Goal: Transaction & Acquisition: Purchase product/service

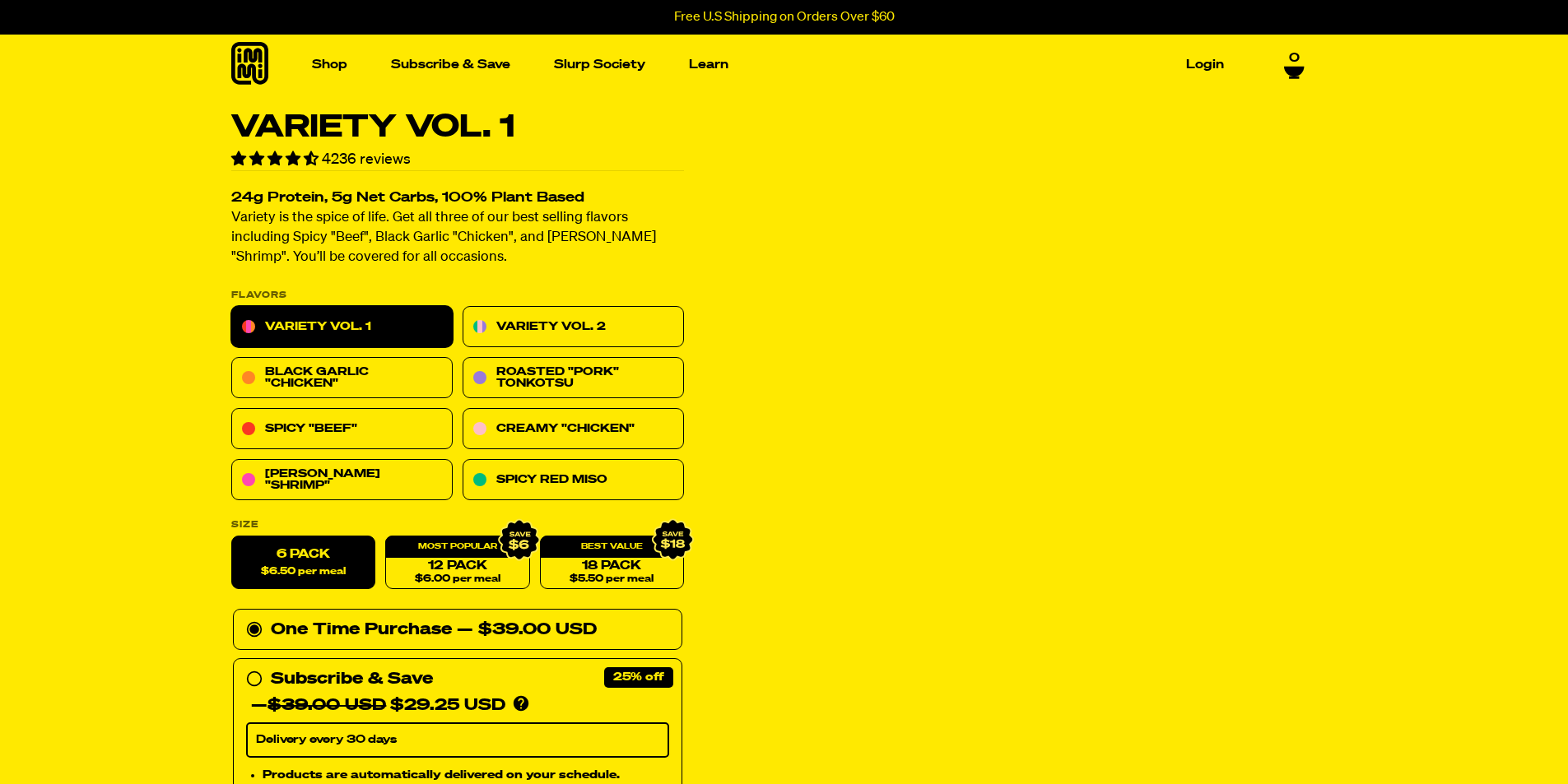
click at [303, 477] on link "[PERSON_NAME] "Shrimp"" at bounding box center [342, 480] width 221 height 41
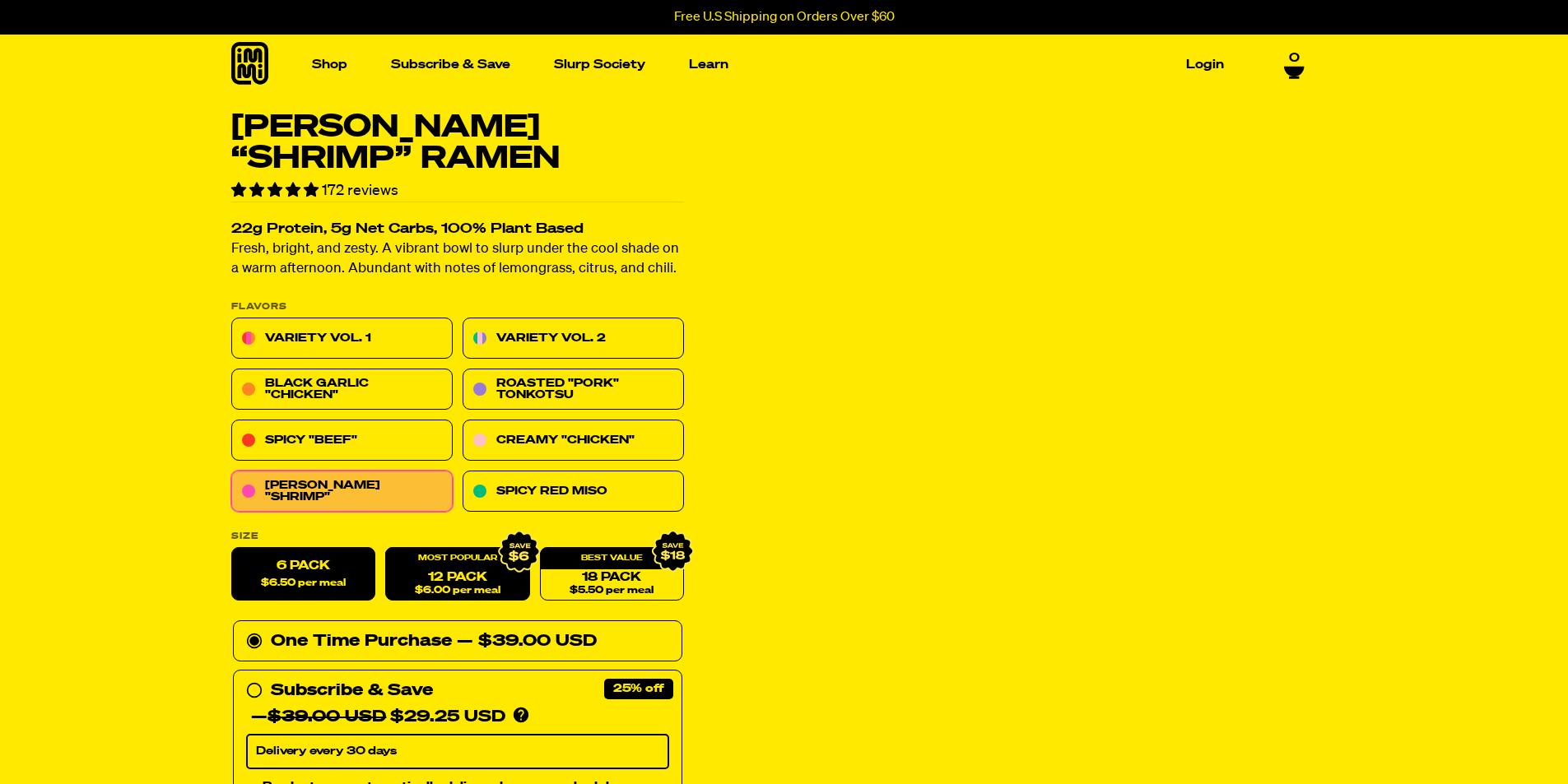
click at [448, 583] on link "12 Pack $6.00 per meal" at bounding box center [458, 574] width 144 height 54
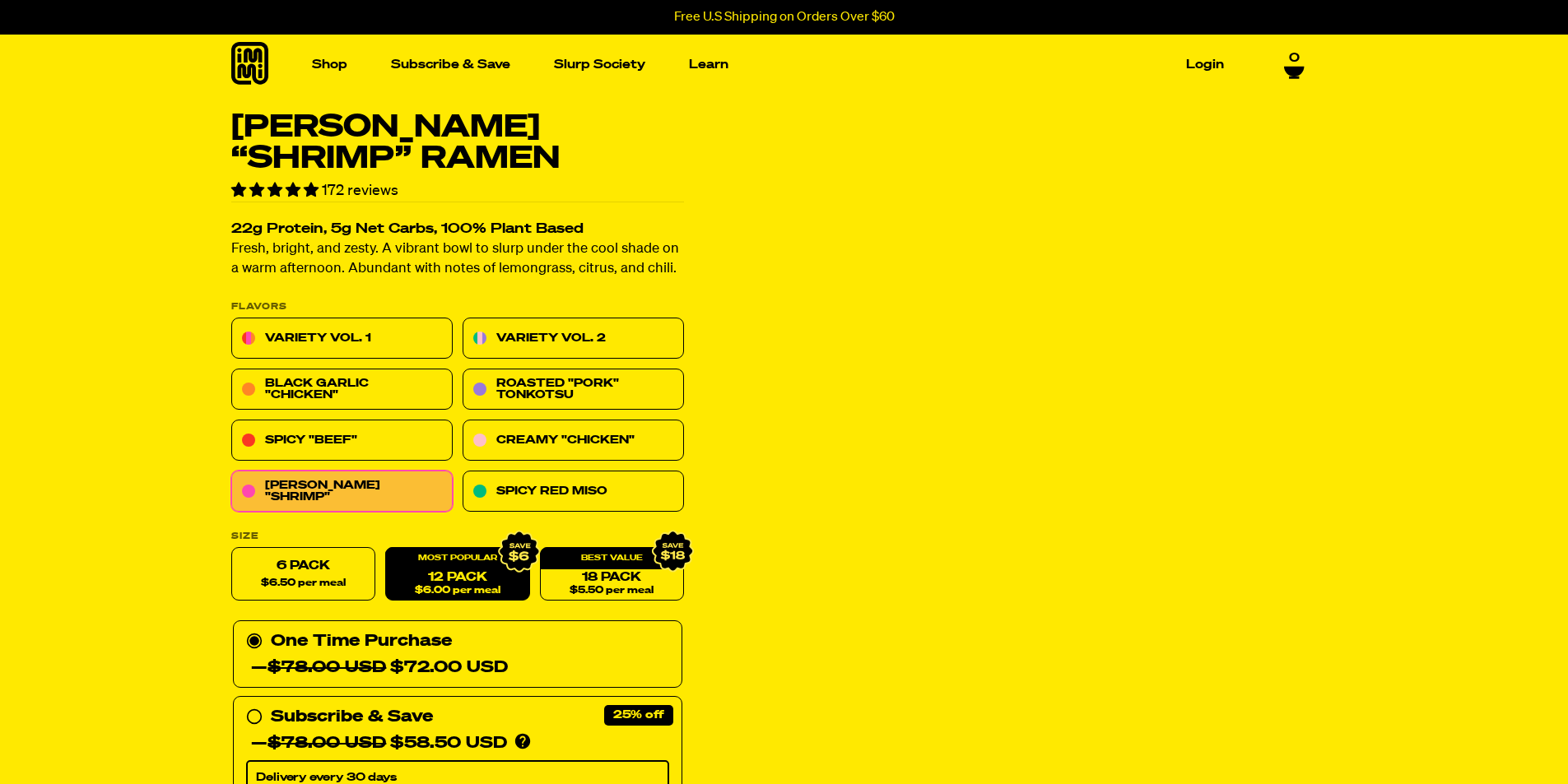
radio input "false"
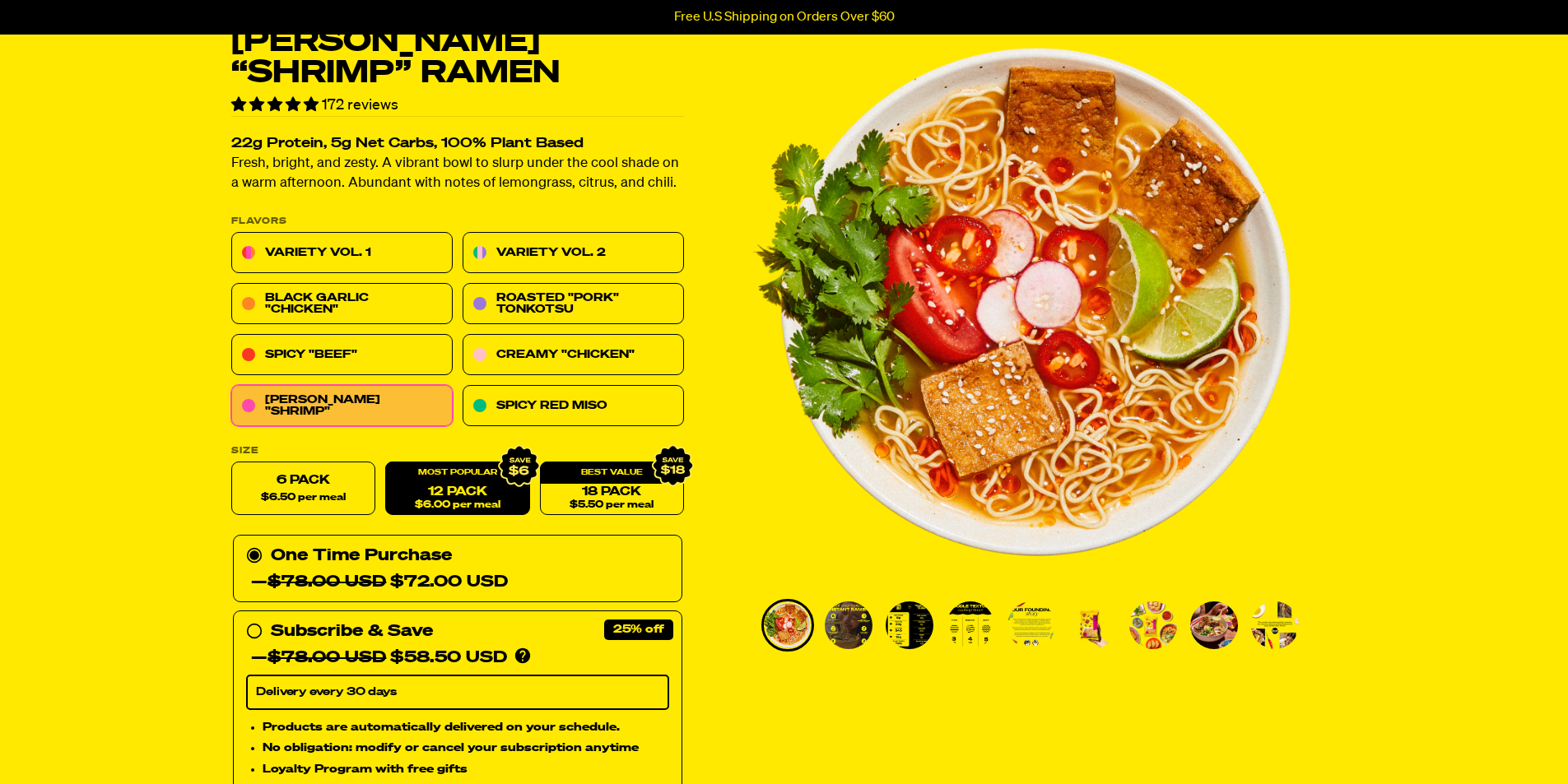
scroll to position [246, 0]
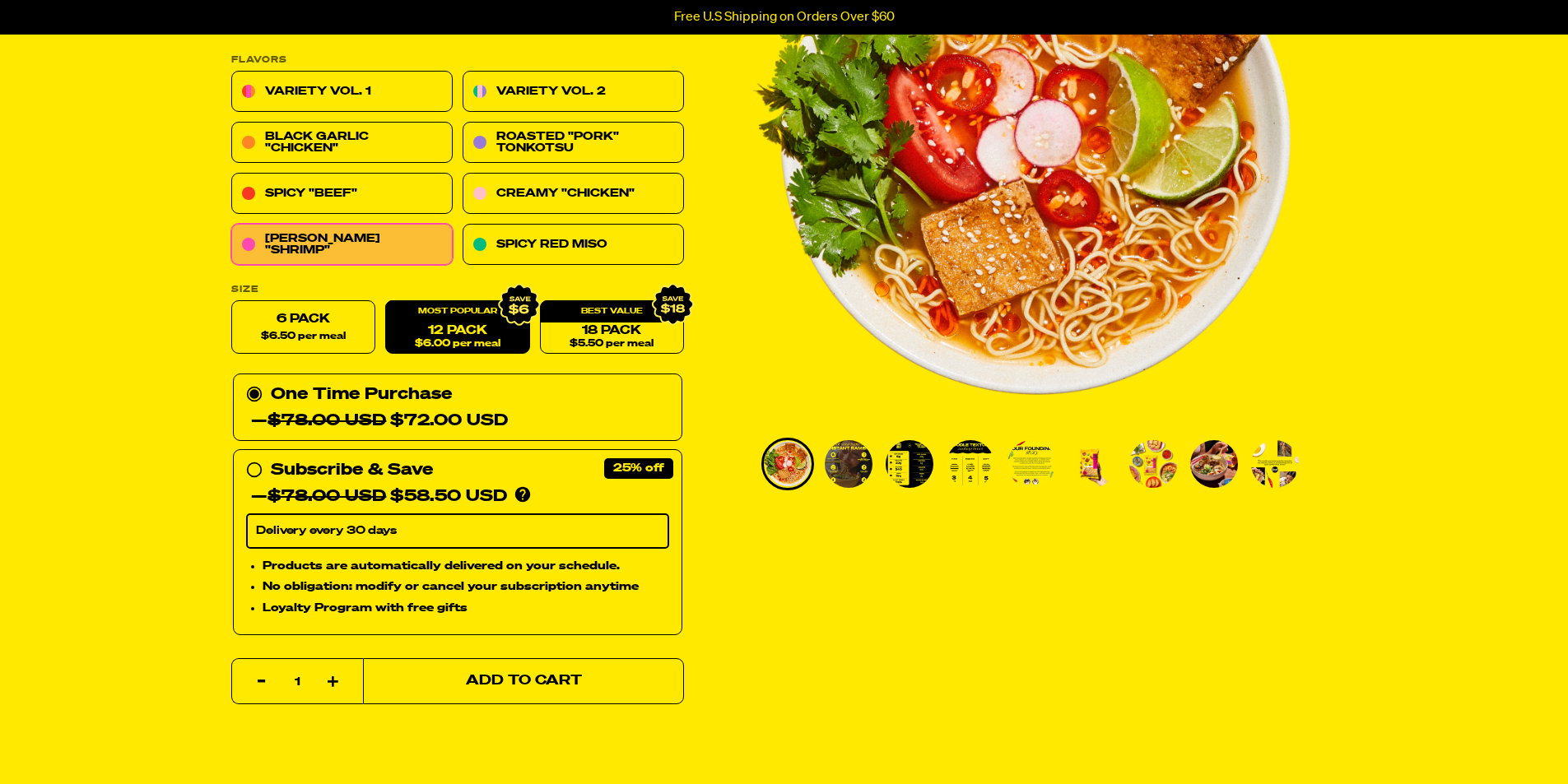
click at [521, 700] on button "Add to Cart" at bounding box center [522, 681] width 321 height 46
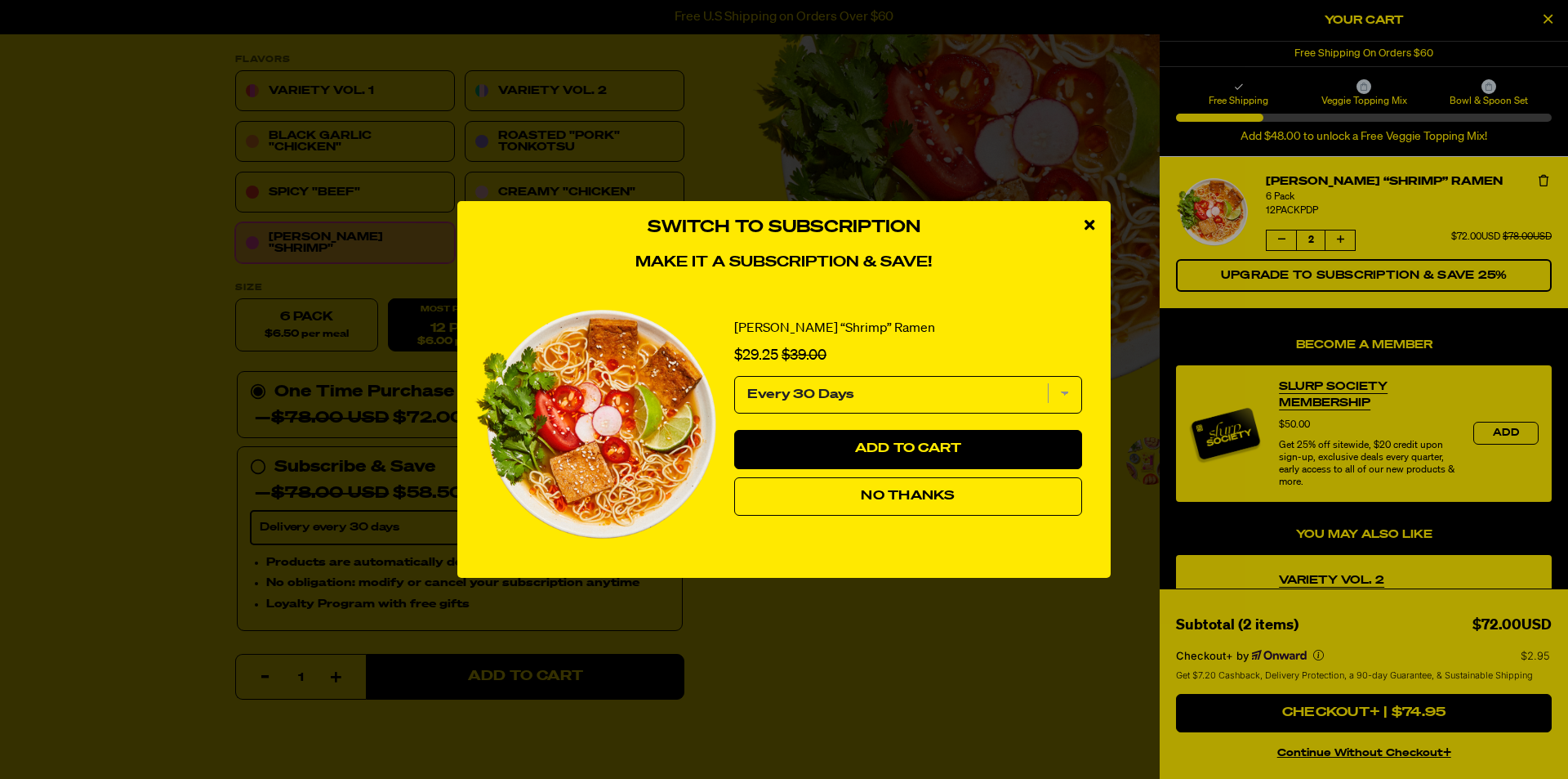
click at [1089, 224] on icon "close modal" at bounding box center [1089, 225] width 10 height 15
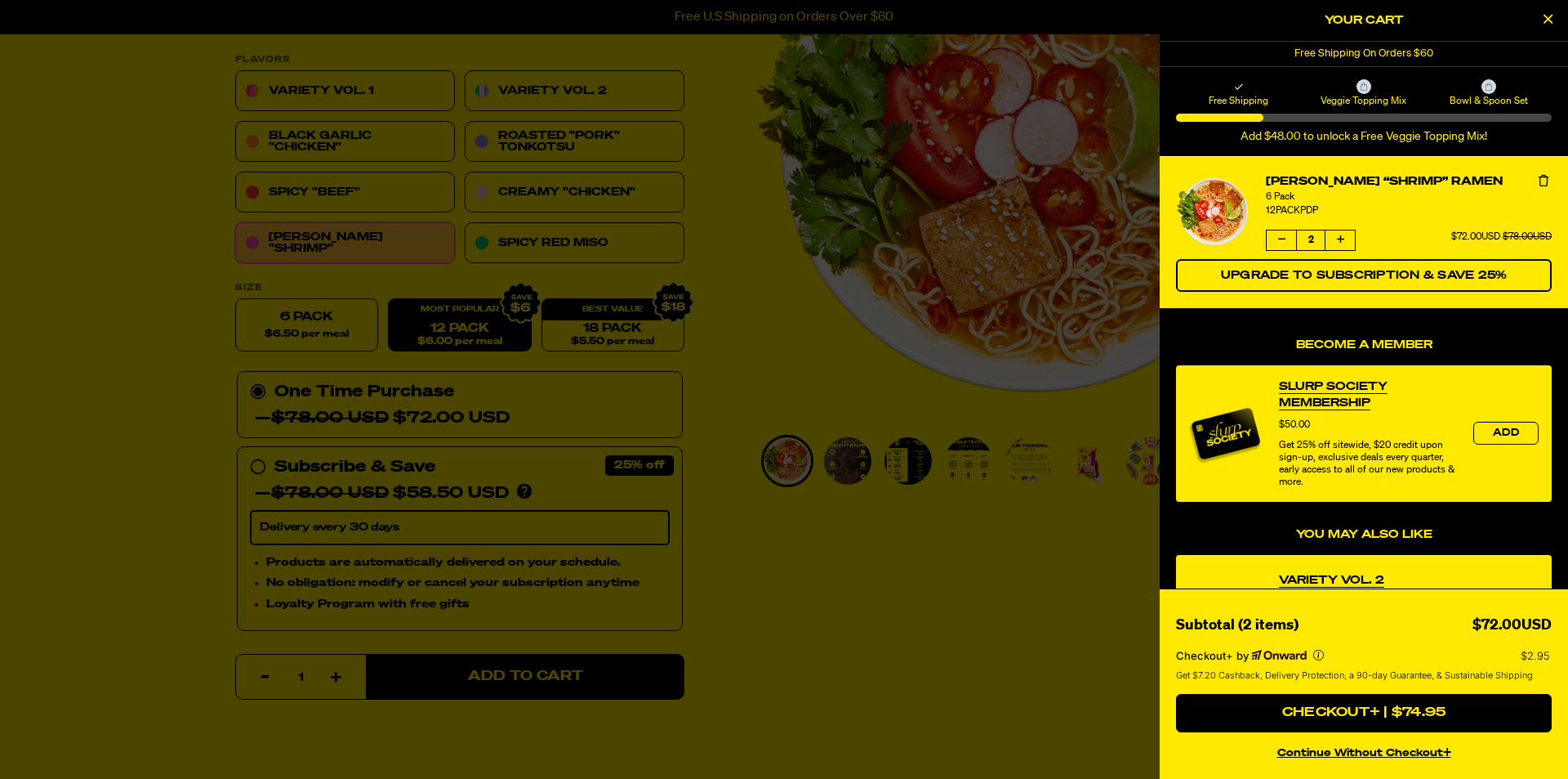
click at [1542, 24] on button "Close Cart" at bounding box center [1547, 20] width 24 height 24
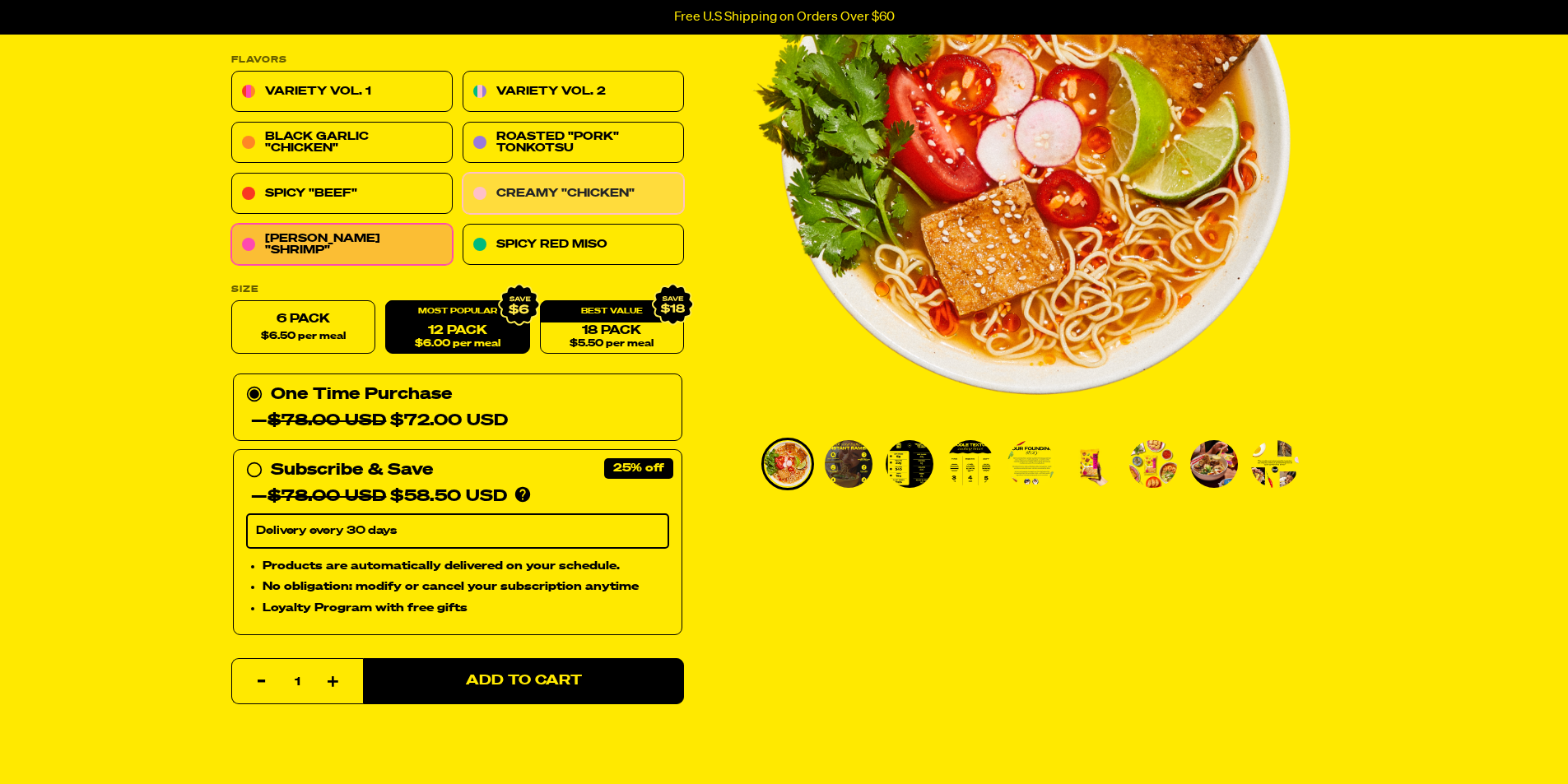
click at [522, 190] on link "Creamy "Chicken"" at bounding box center [574, 193] width 221 height 41
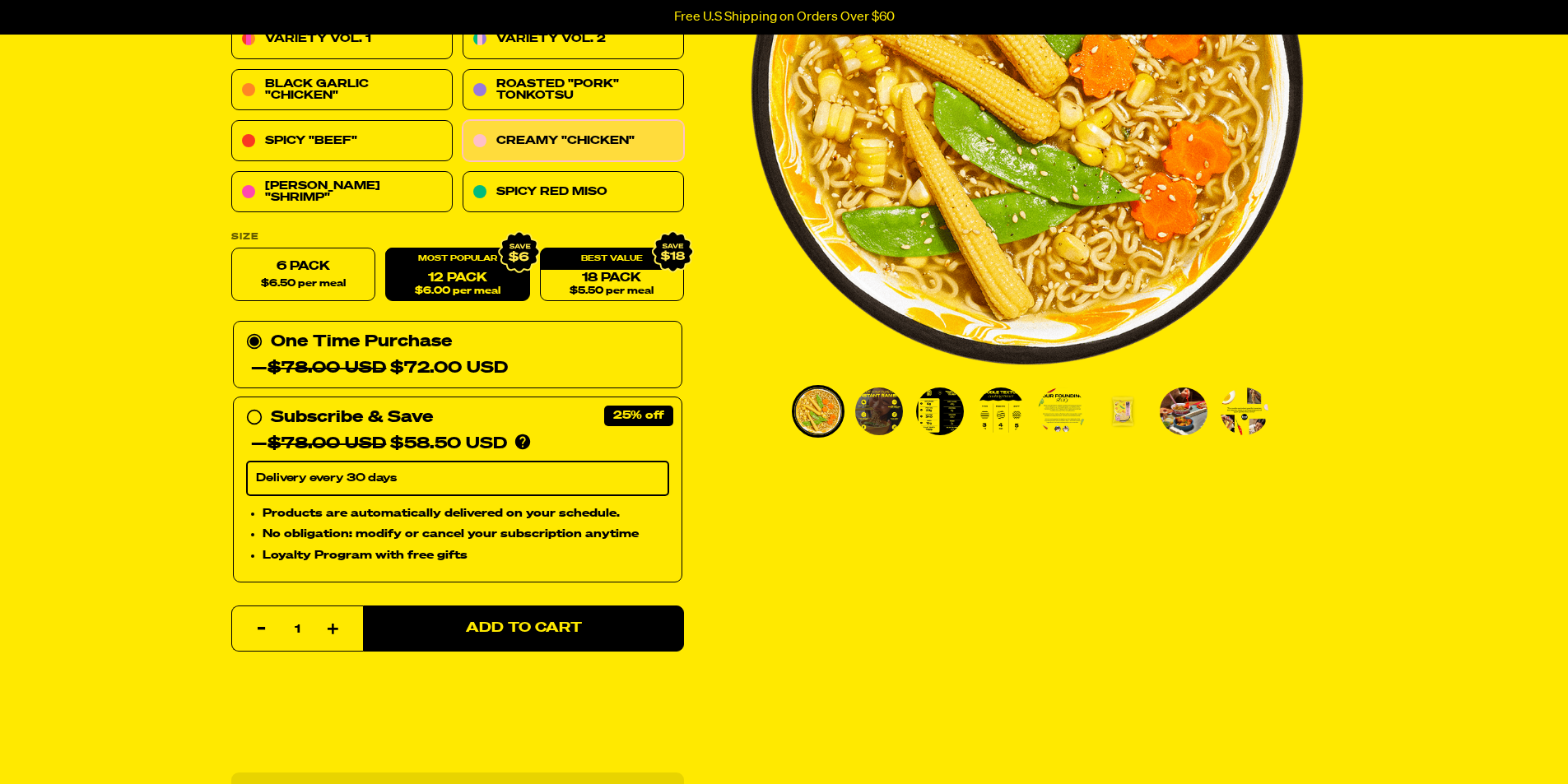
scroll to position [329, 0]
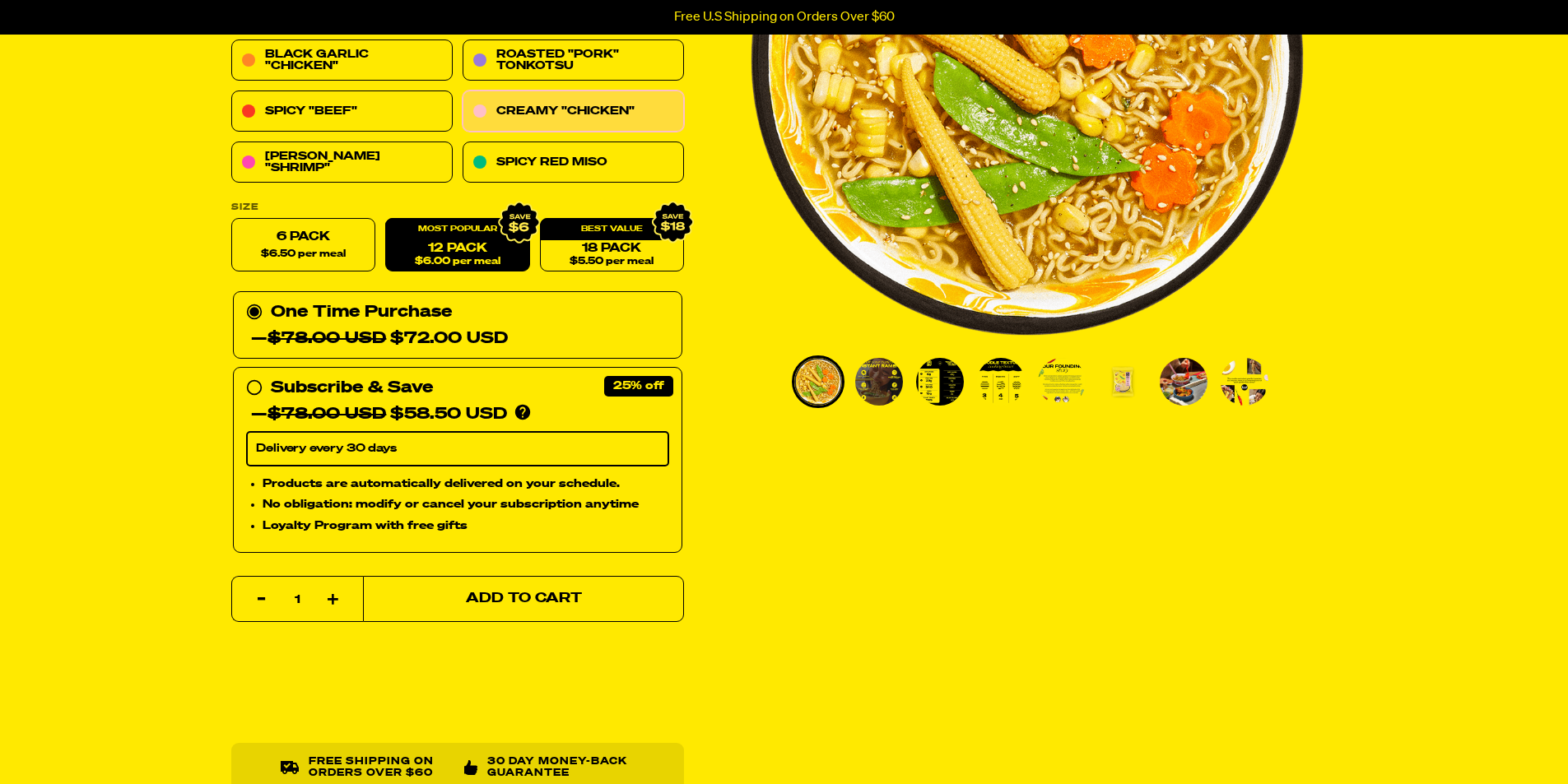
click at [574, 588] on button "Add to Cart" at bounding box center [522, 599] width 321 height 46
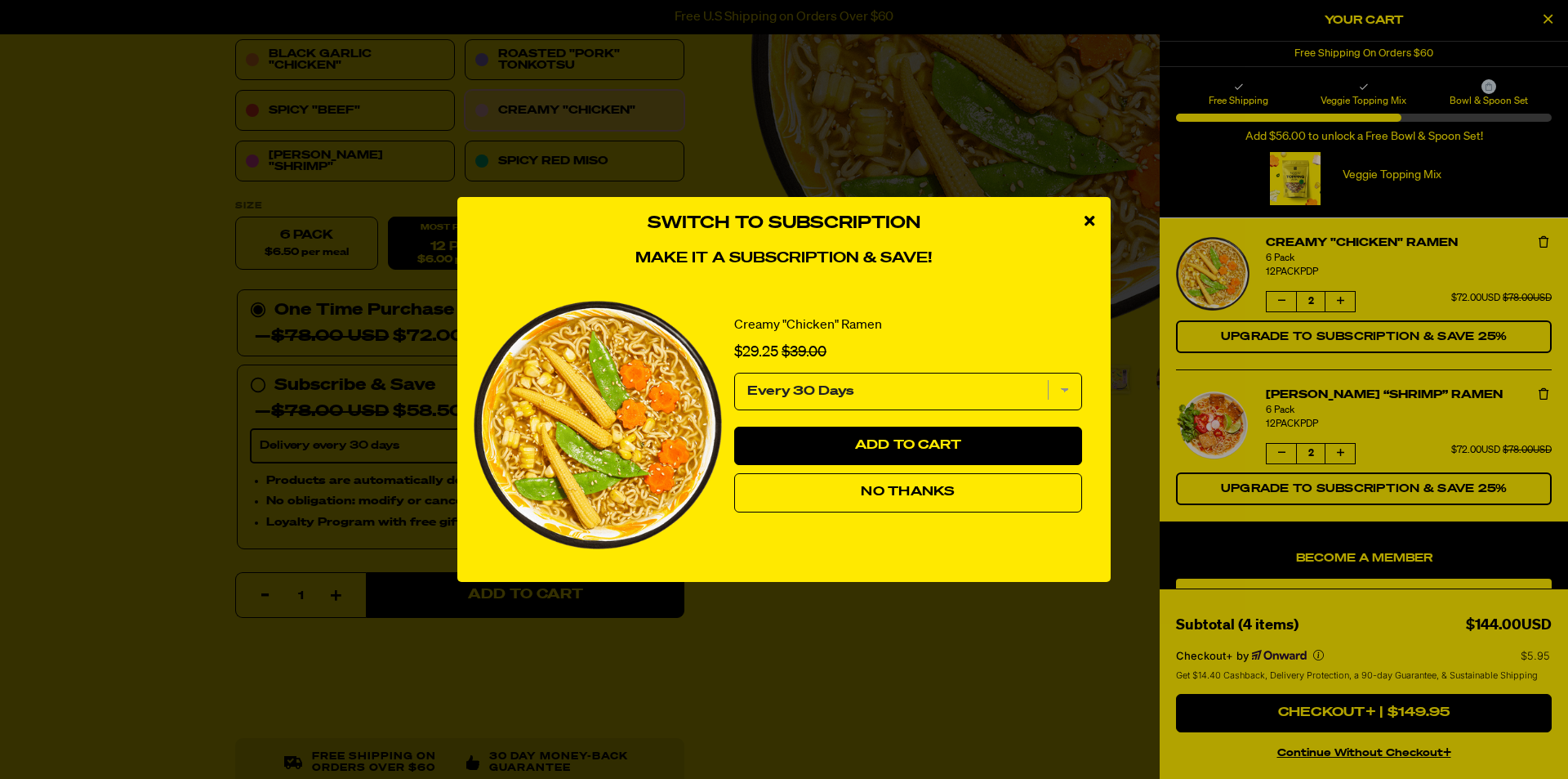
click at [1089, 220] on icon "close modal" at bounding box center [1089, 220] width 10 height 15
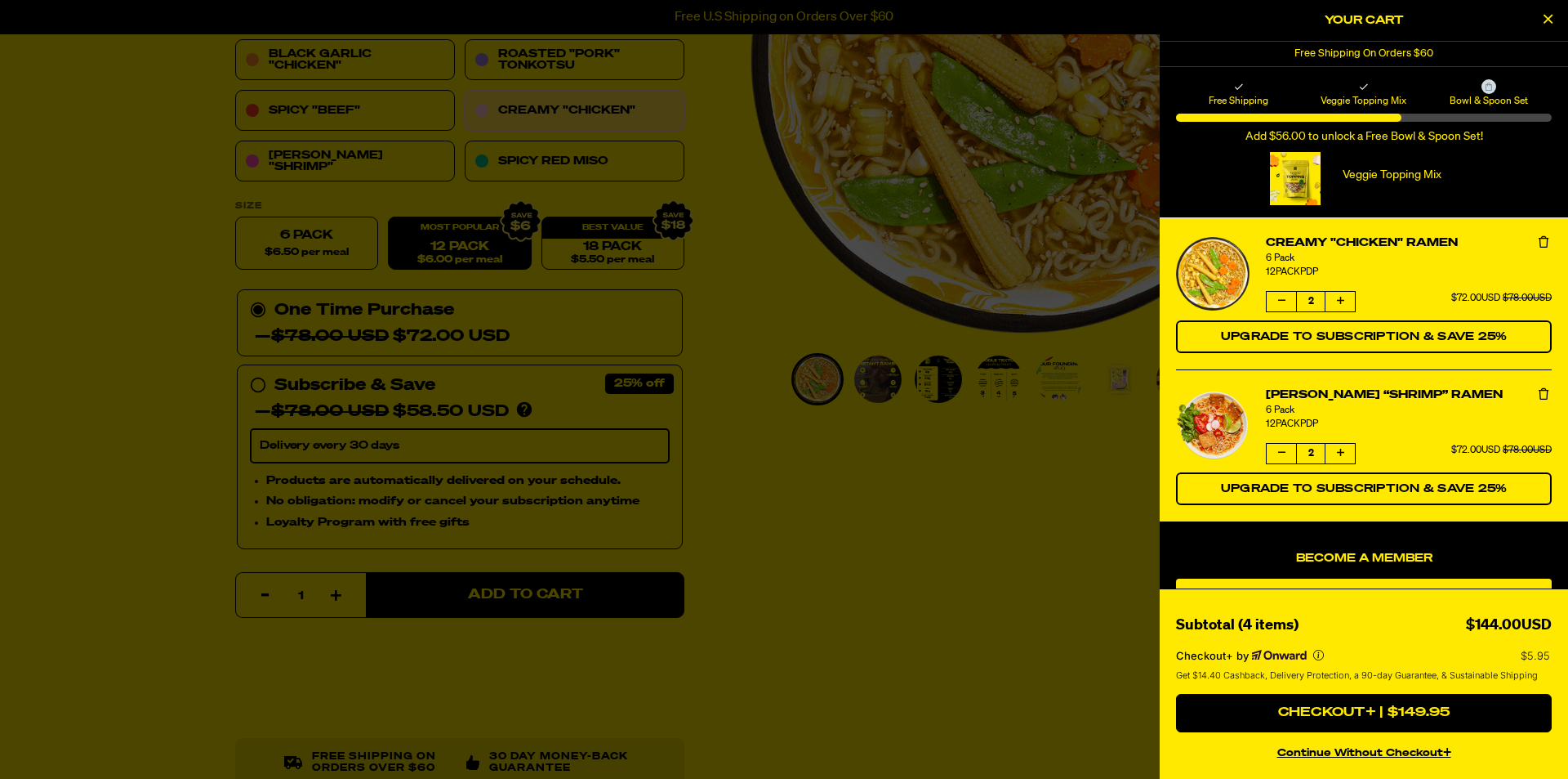
click at [1544, 19] on icon "Close Cart" at bounding box center [1548, 19] width 9 height 15
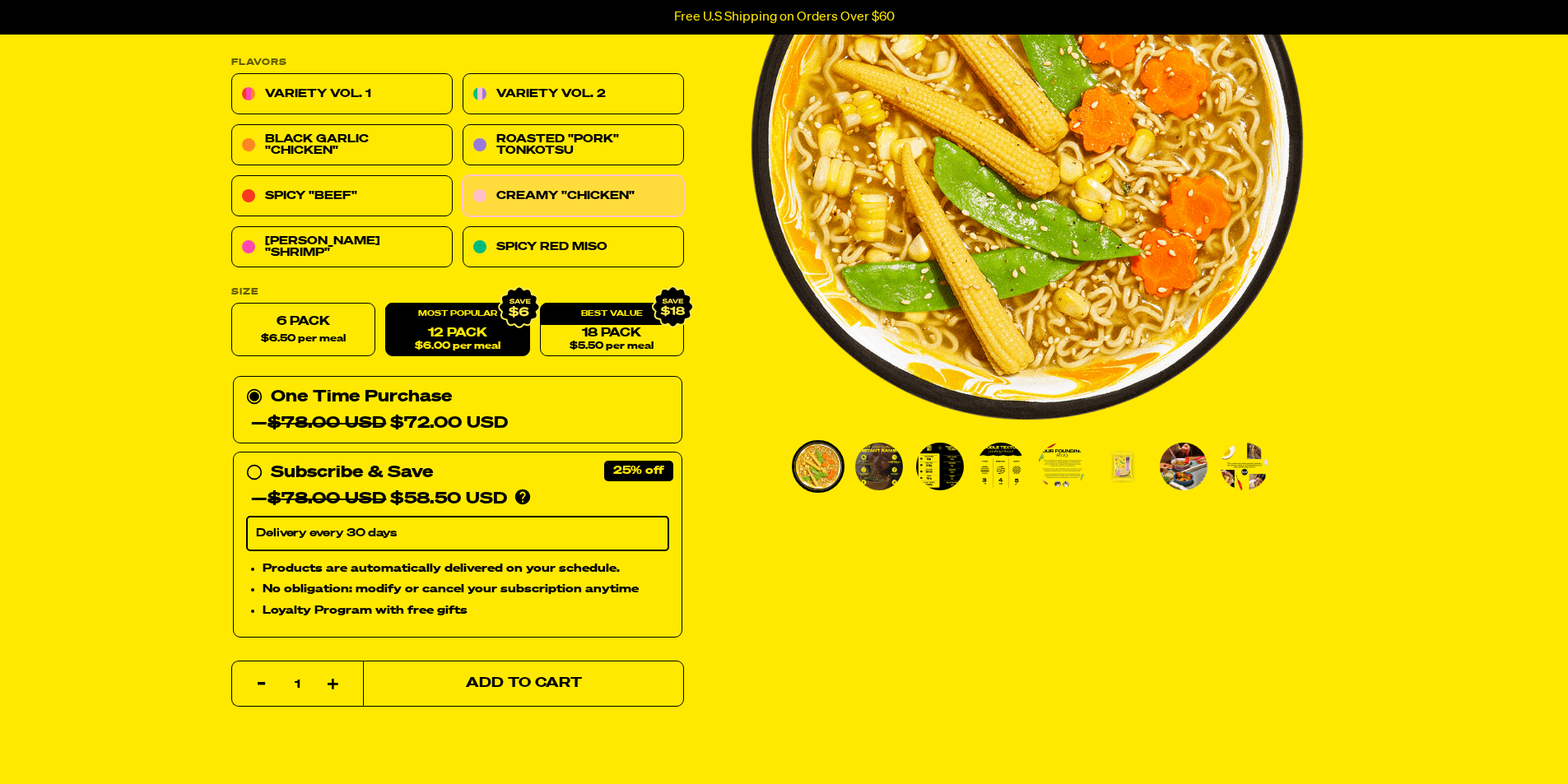
scroll to position [164, 0]
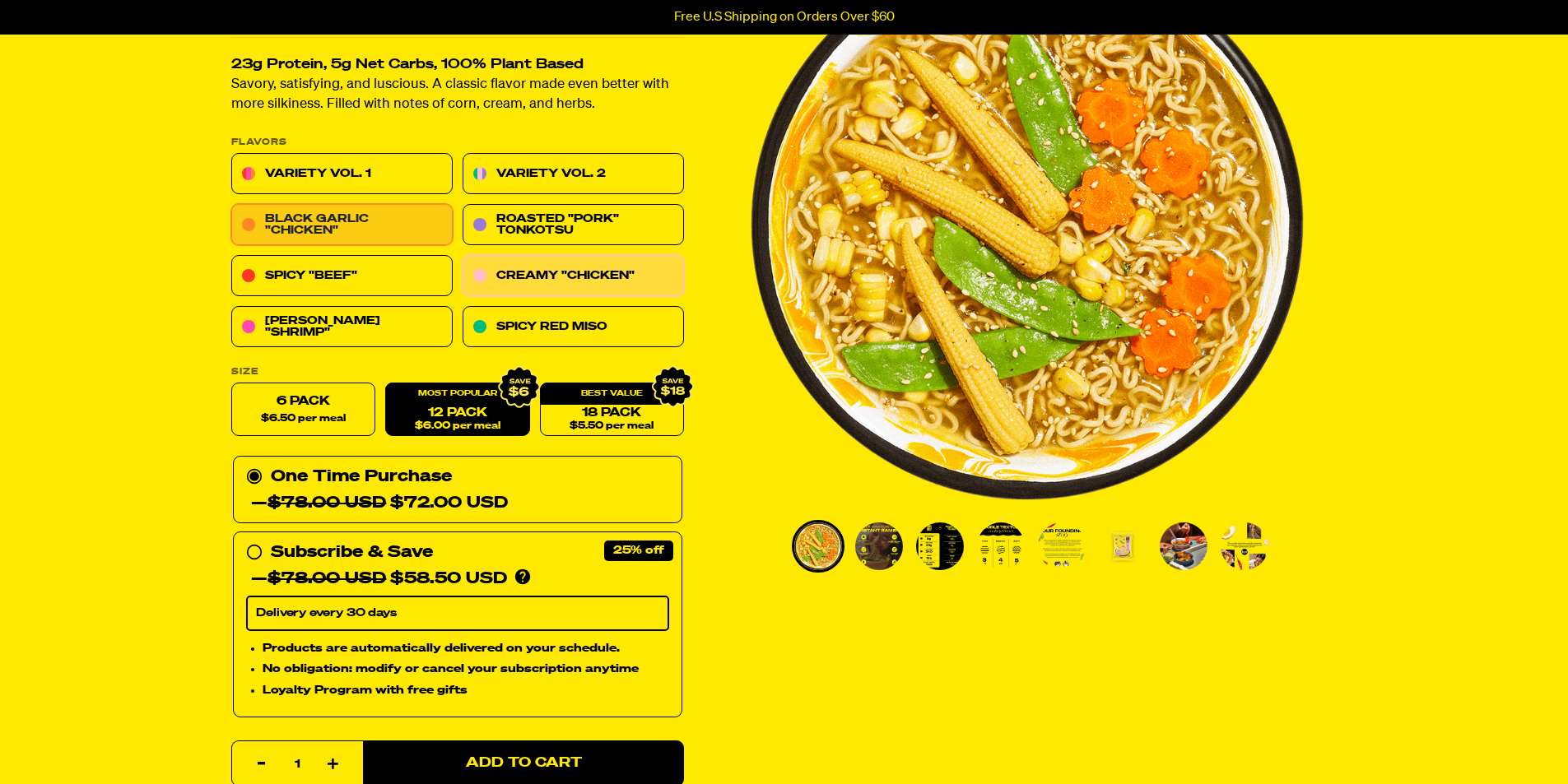
click at [300, 216] on link "Black Garlic "Chicken"" at bounding box center [342, 225] width 221 height 41
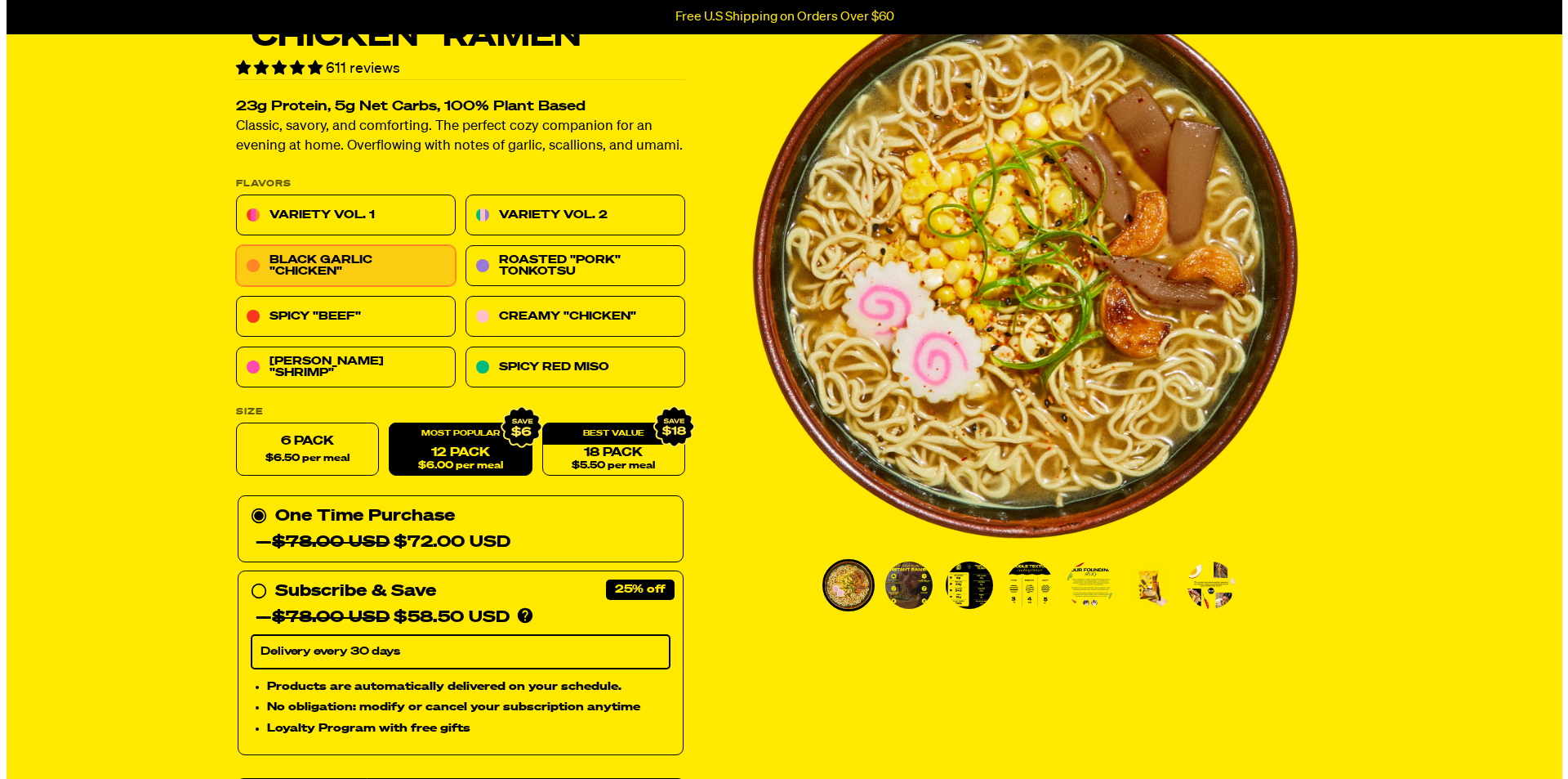
scroll to position [163, 0]
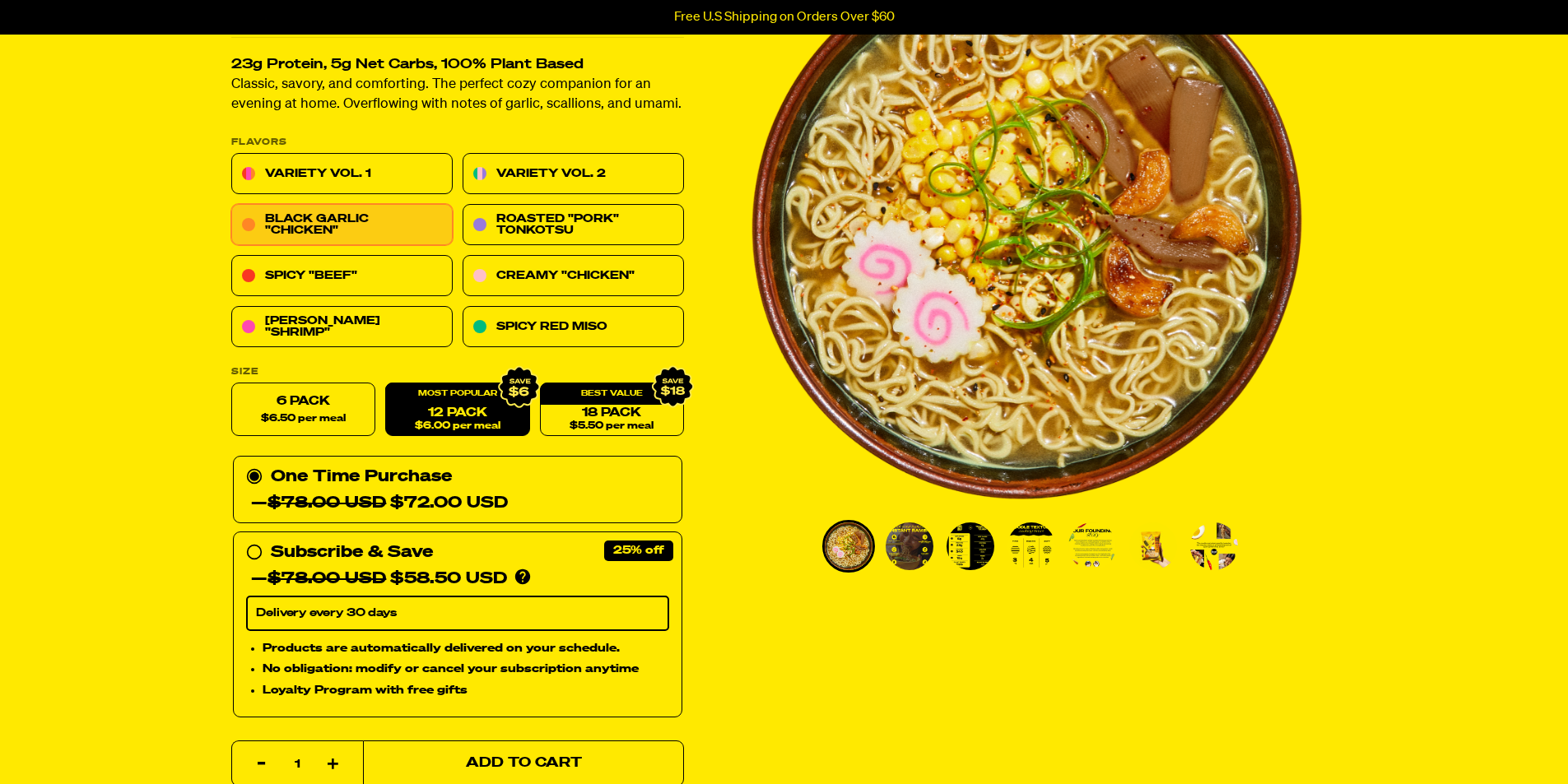
click at [514, 776] on button "Add to Cart" at bounding box center [522, 763] width 321 height 46
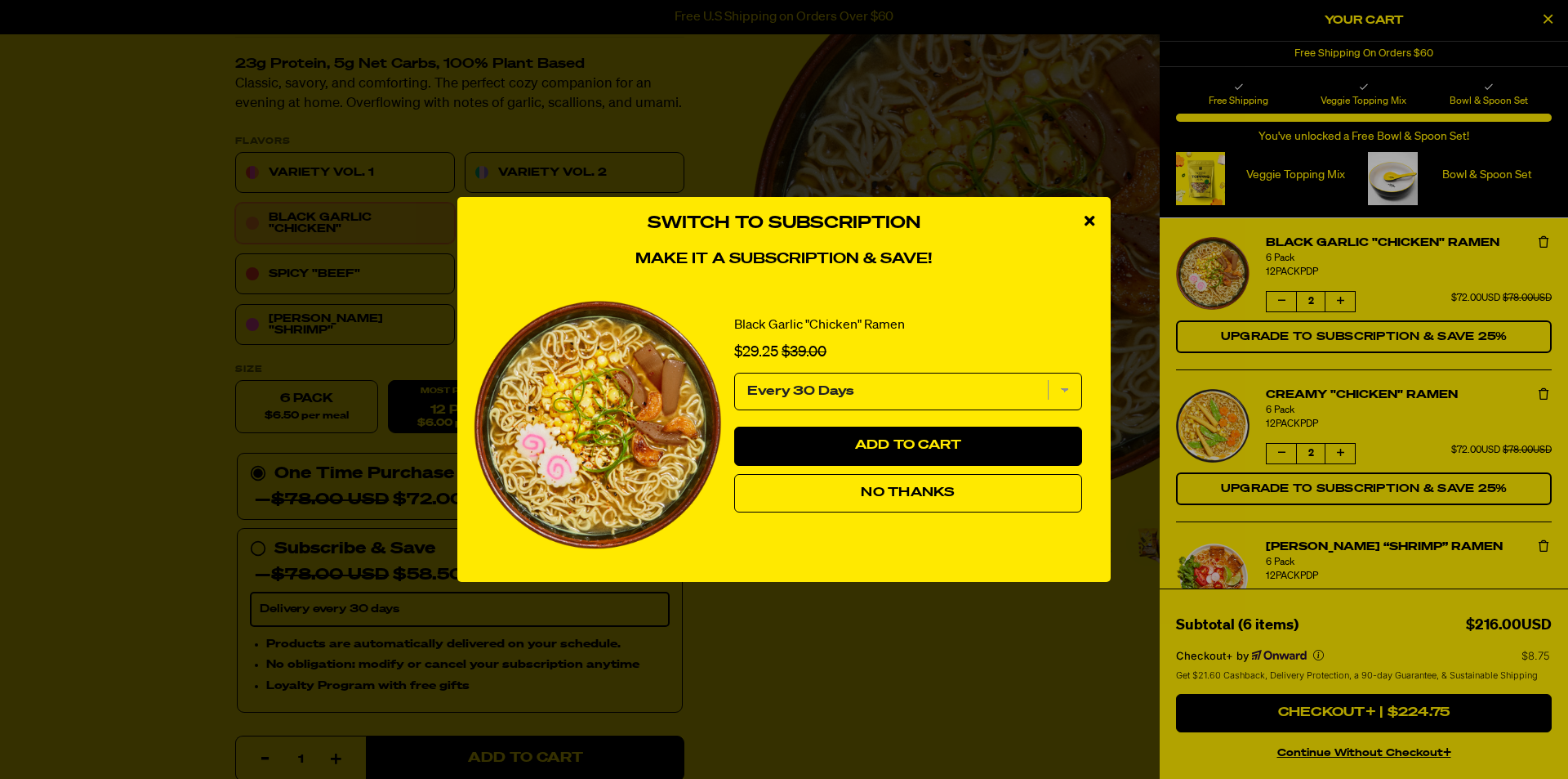
drag, startPoint x: 971, startPoint y: 507, endPoint x: 1077, endPoint y: 330, distance: 206.3
click at [967, 503] on button "No Thanks" at bounding box center [908, 493] width 348 height 39
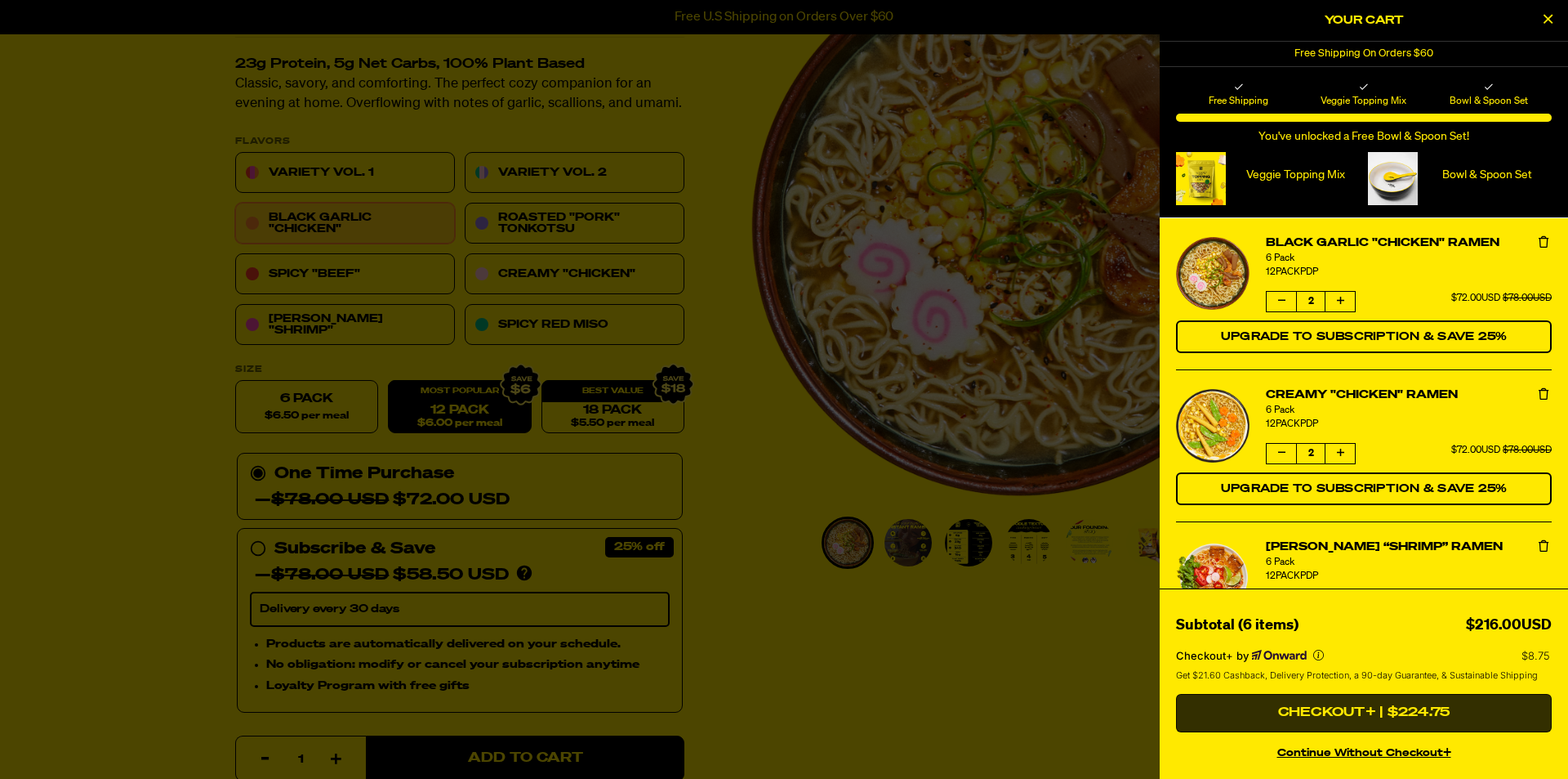
click at [1396, 715] on button "Checkout+ | $224.75" at bounding box center [1364, 713] width 376 height 39
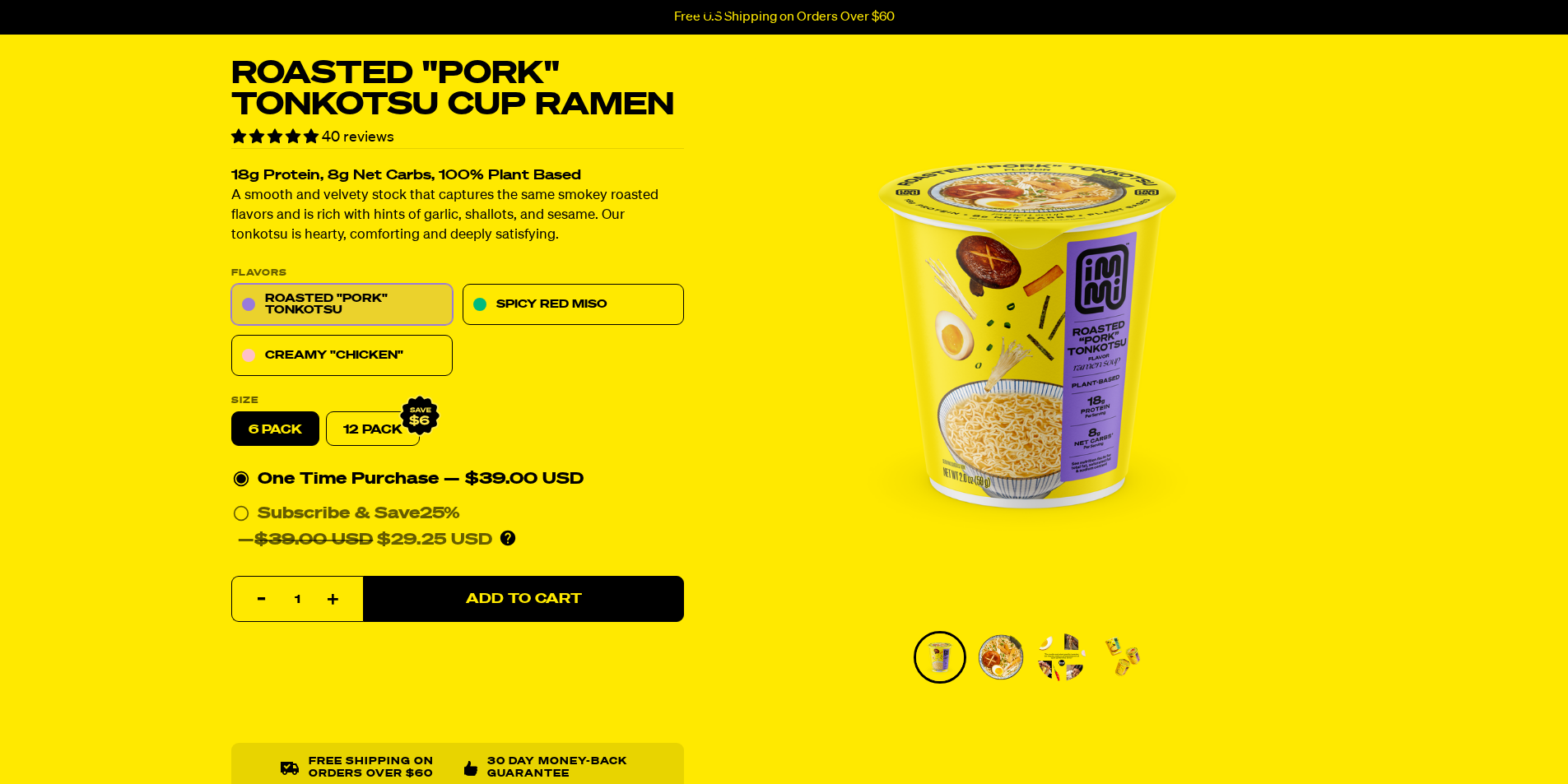
scroll to position [82, 0]
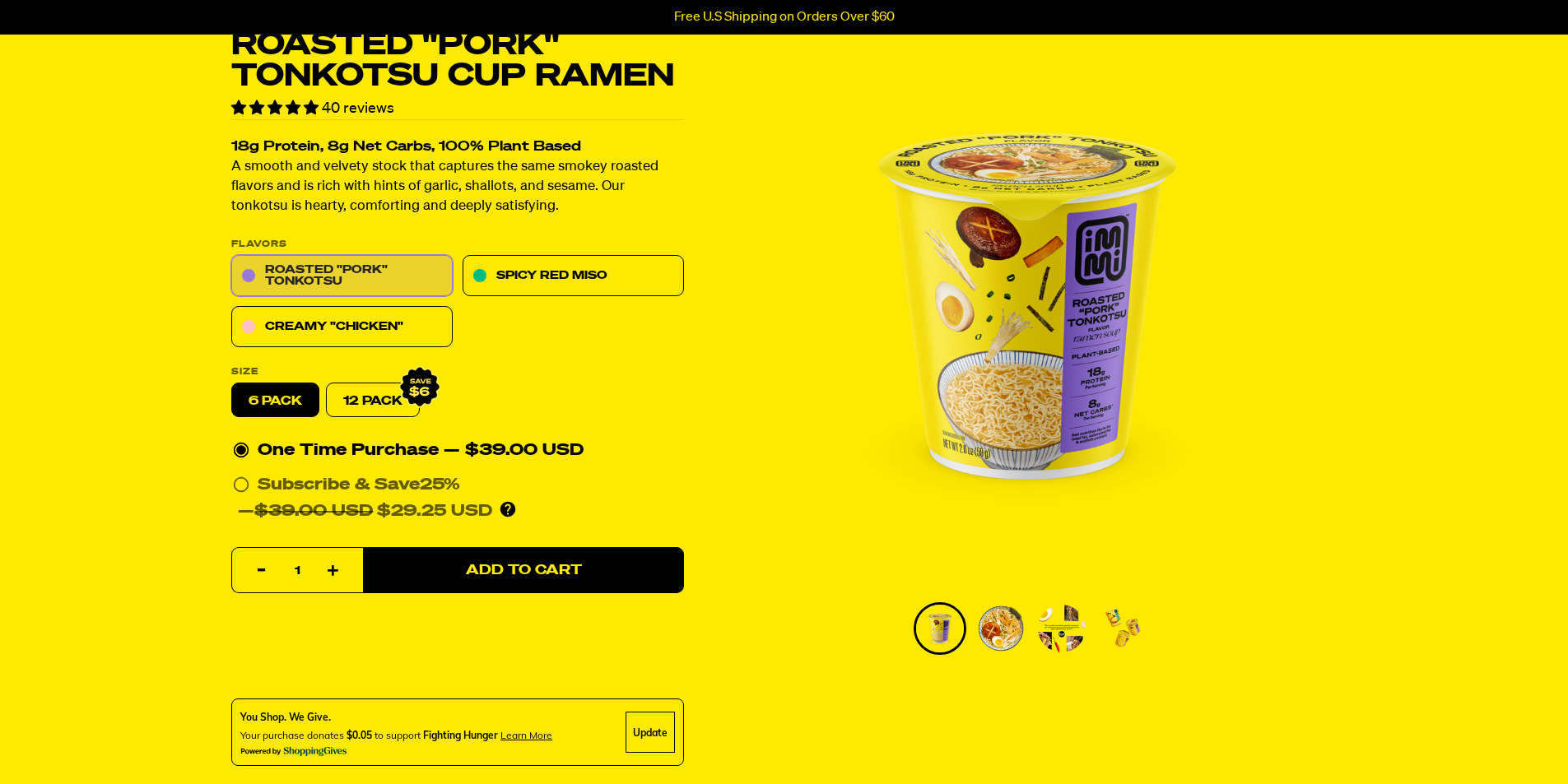
click at [341, 286] on link "Roasted "Pork" Tonkotsu" at bounding box center [342, 276] width 221 height 41
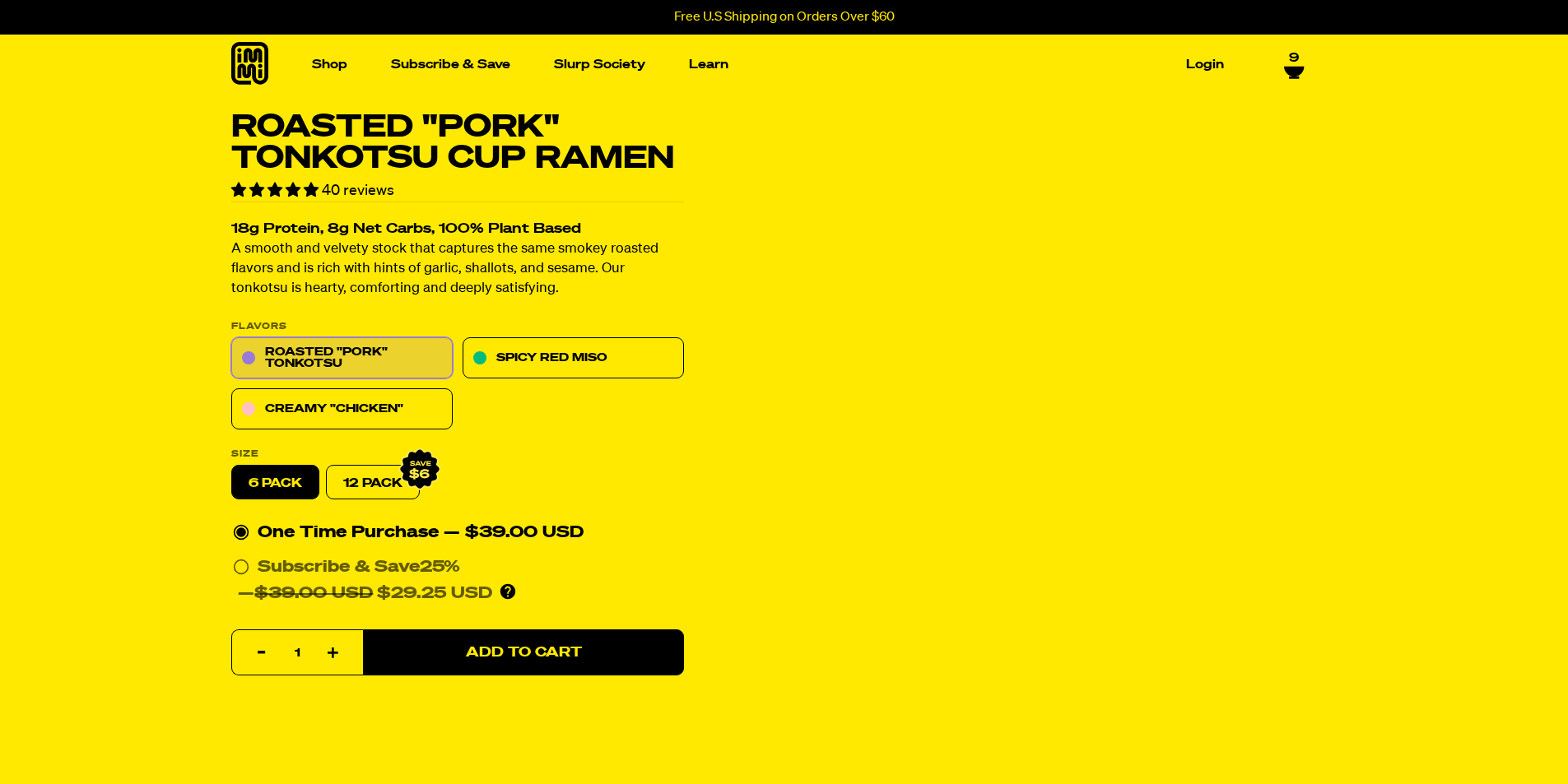
click at [287, 474] on label "6 pack" at bounding box center [275, 483] width 88 height 35
click at [232, 466] on input "6 pack" at bounding box center [231, 465] width 1 height 1
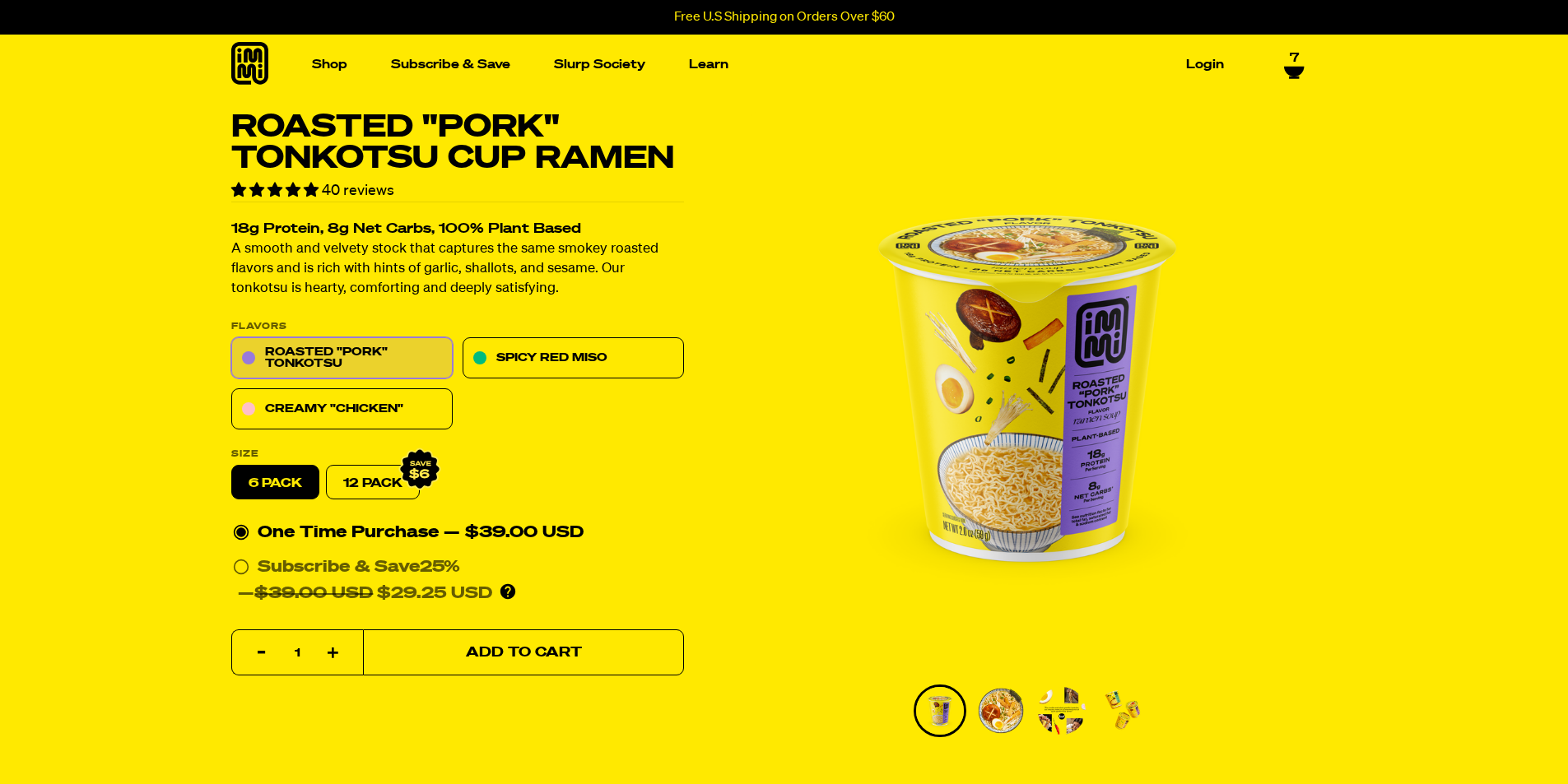
click at [524, 674] on button "Add to Cart" at bounding box center [522, 653] width 321 height 46
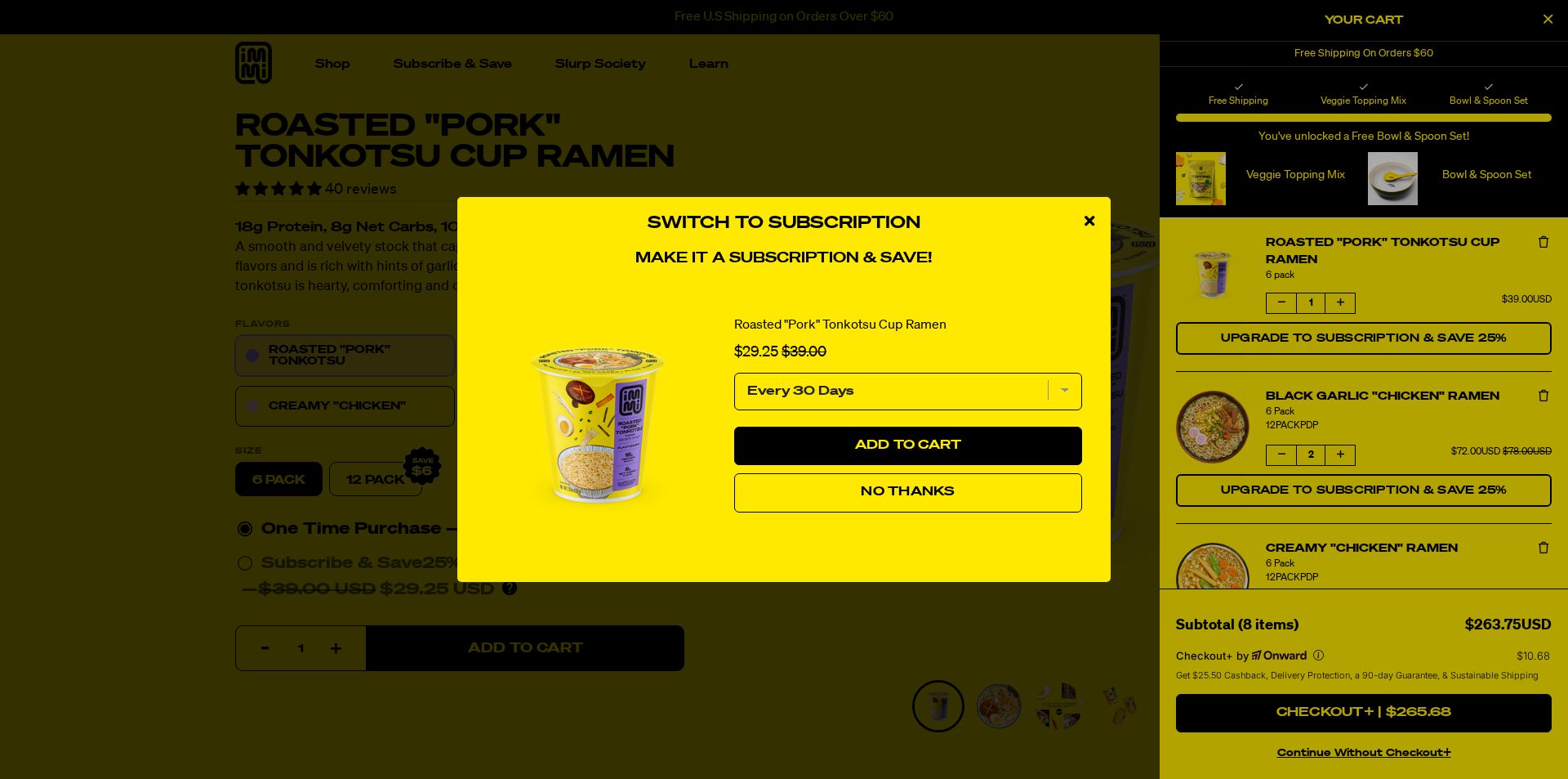
click at [1091, 221] on icon "close modal" at bounding box center [1089, 220] width 10 height 15
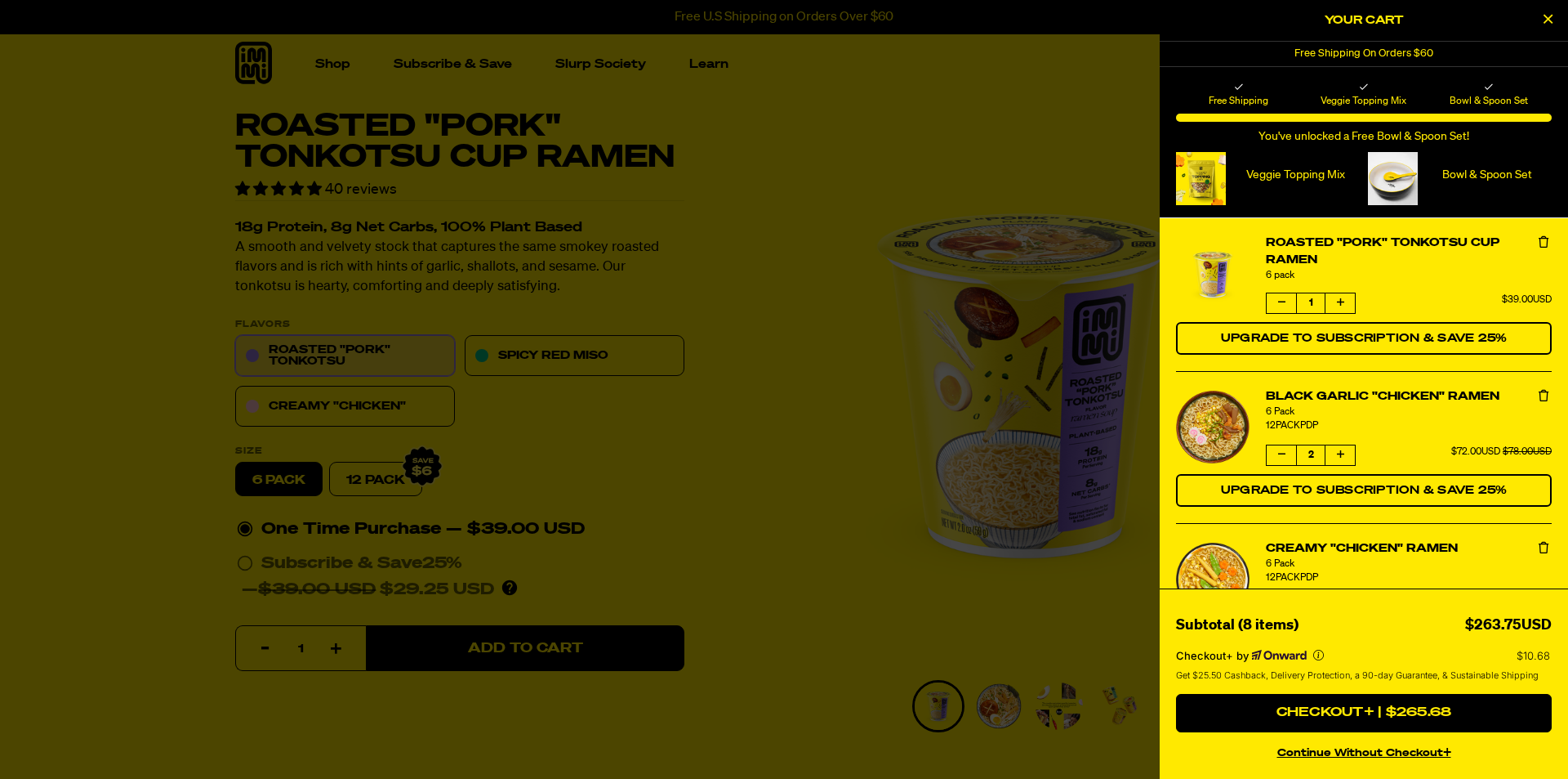
click at [557, 368] on div at bounding box center [784, 389] width 1568 height 779
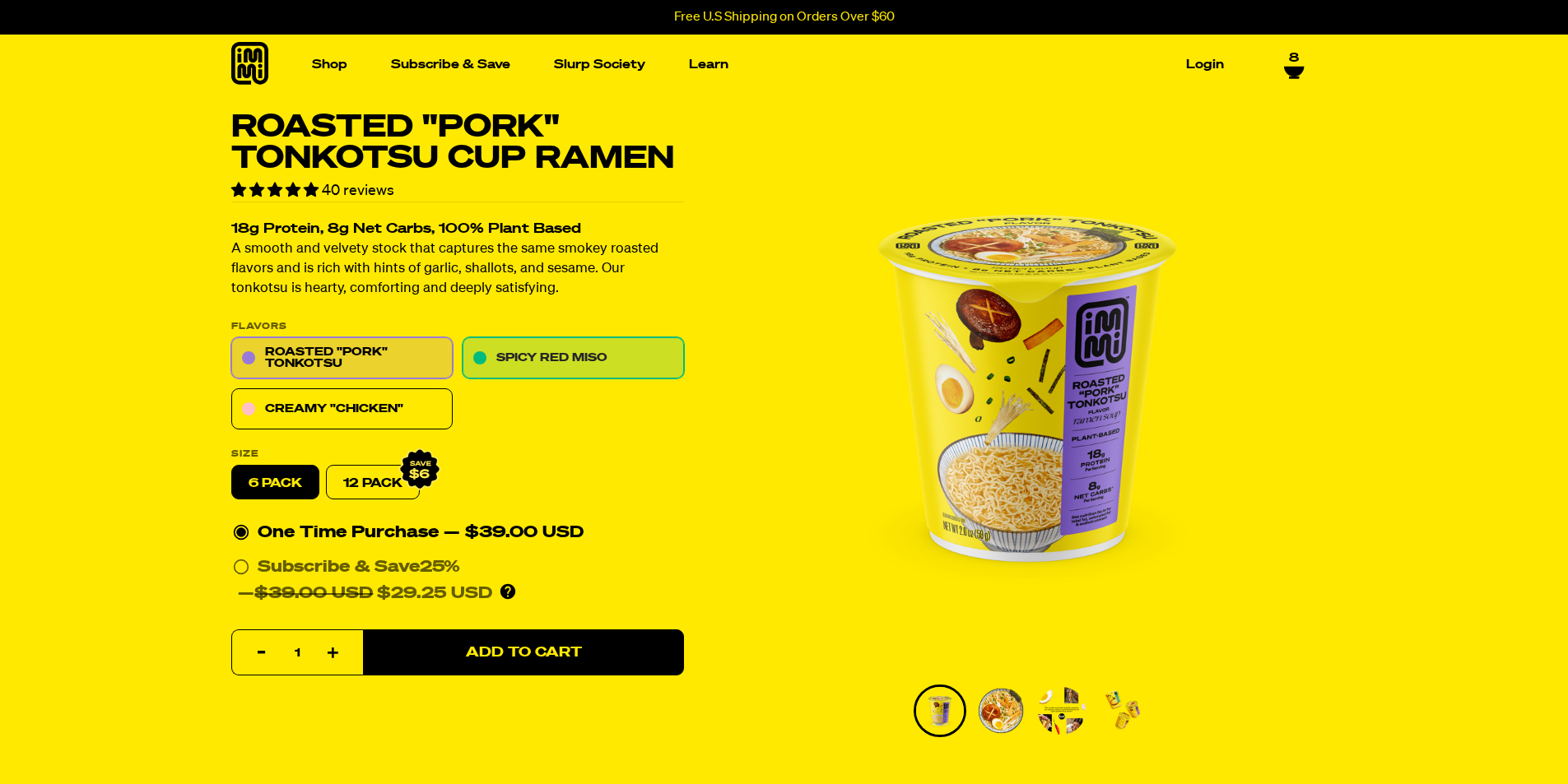
click at [574, 362] on link "Spicy Red Miso" at bounding box center [574, 358] width 221 height 41
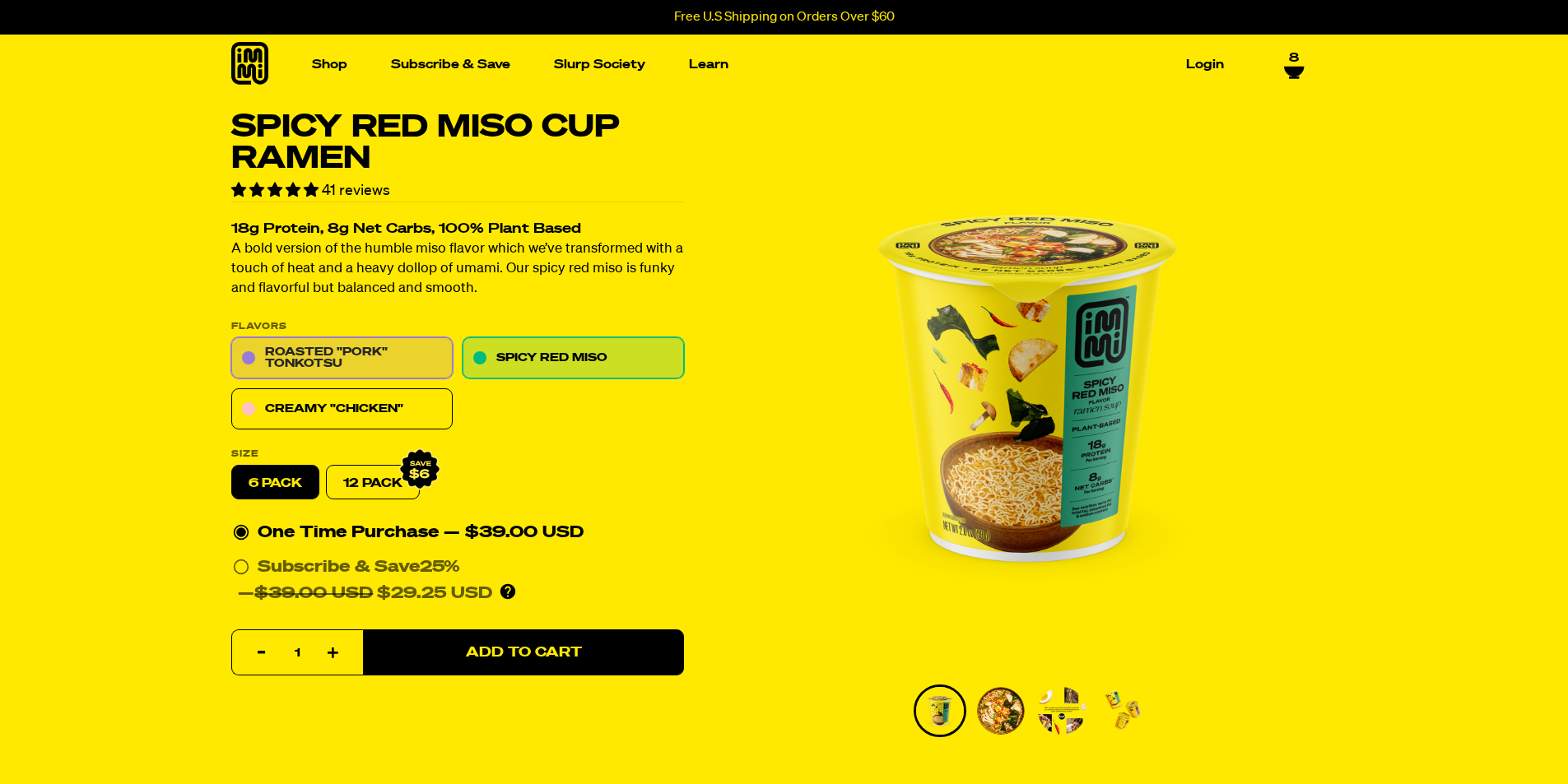
click at [398, 345] on link "Roasted "Pork" Tonkotsu" at bounding box center [342, 358] width 221 height 41
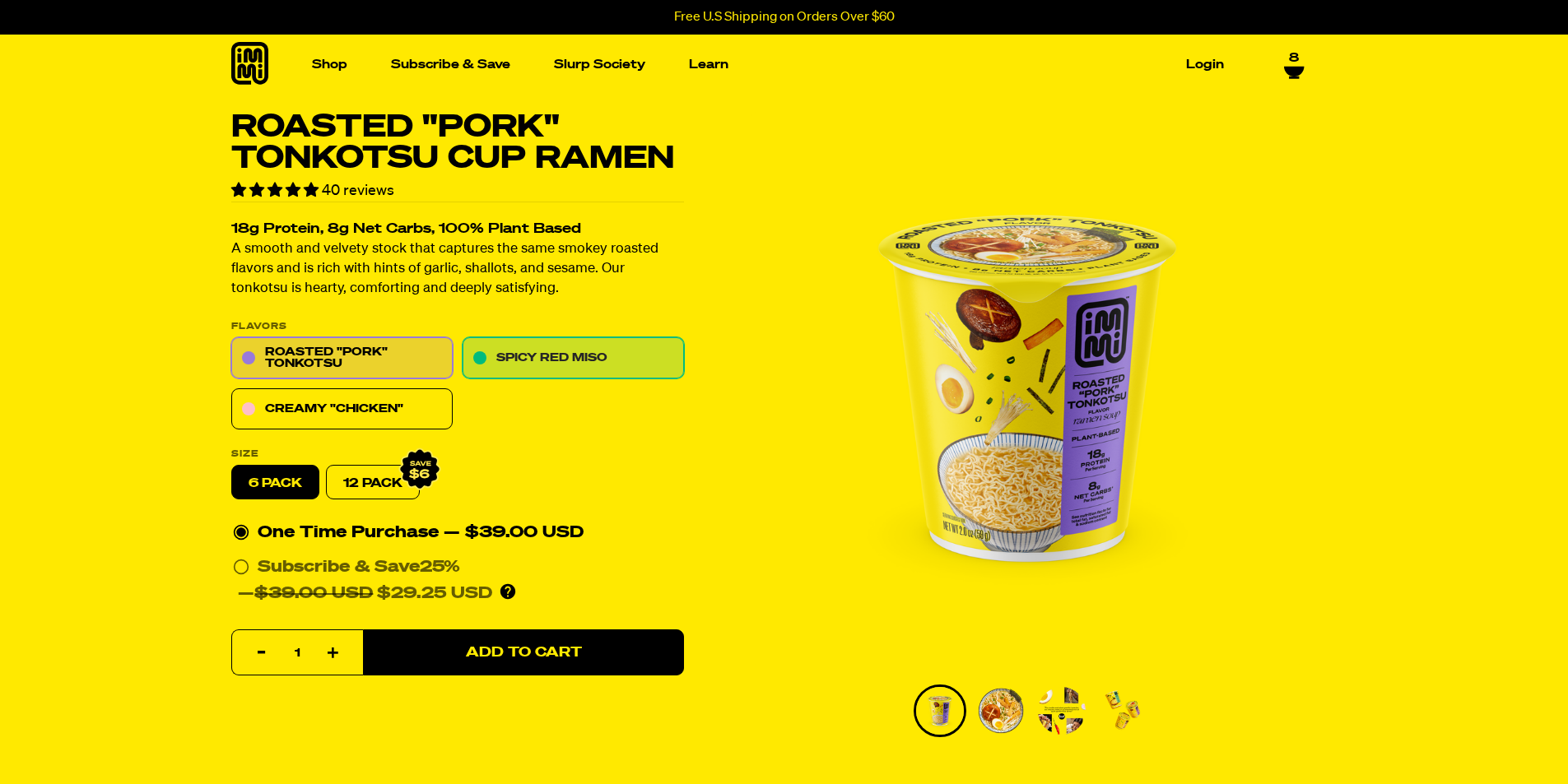
drag, startPoint x: 540, startPoint y: 336, endPoint x: 539, endPoint y: 354, distance: 18.0
click at [540, 344] on div "Flavors Roasted "Pork" Tonkotsu Spicy Red Miso Creamy "Chicken"" at bounding box center [458, 376] width 453 height 108
click at [539, 354] on link "Spicy Red Miso" at bounding box center [574, 358] width 221 height 41
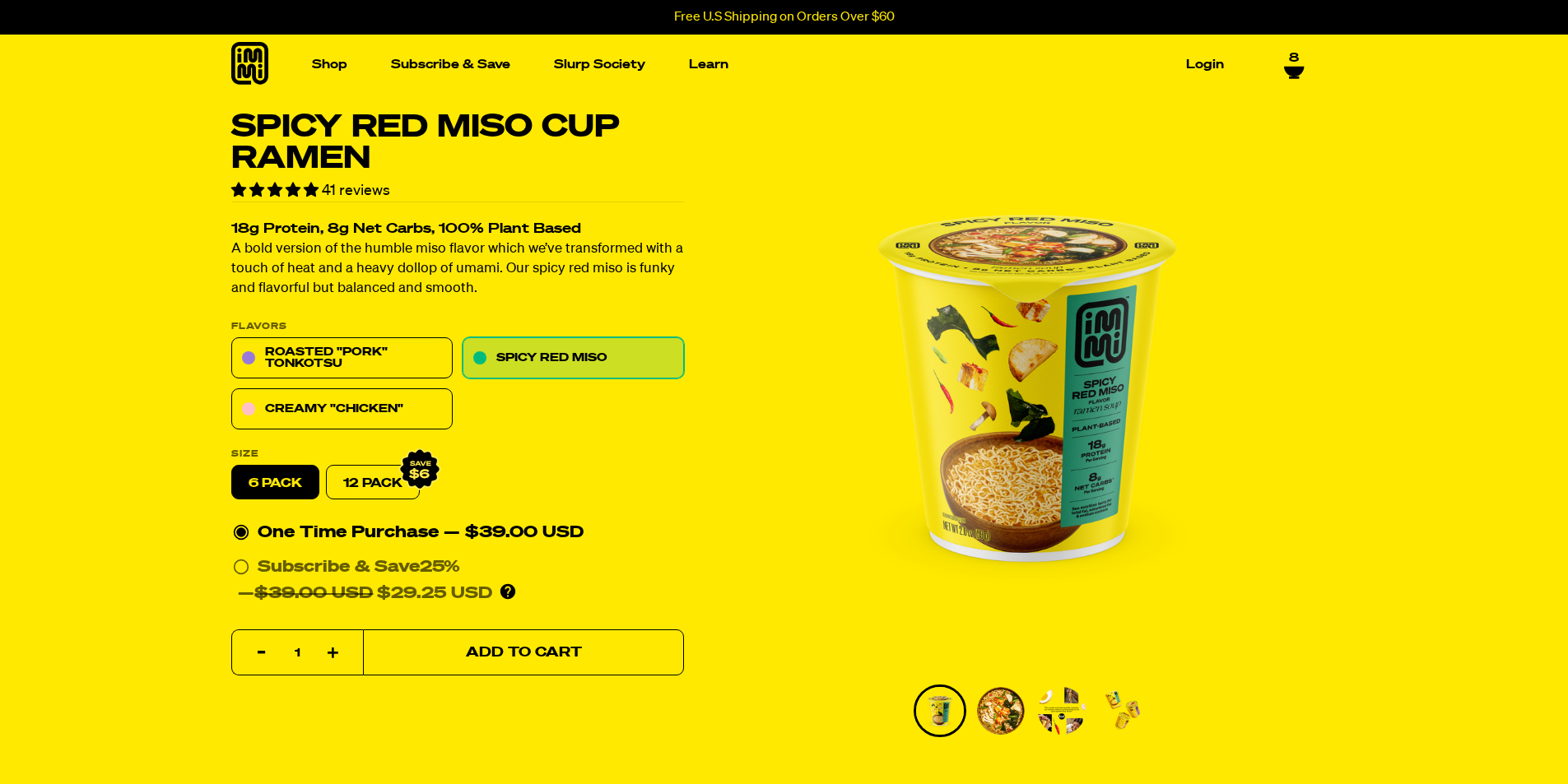
click at [521, 660] on button "Add to Cart" at bounding box center [522, 653] width 321 height 46
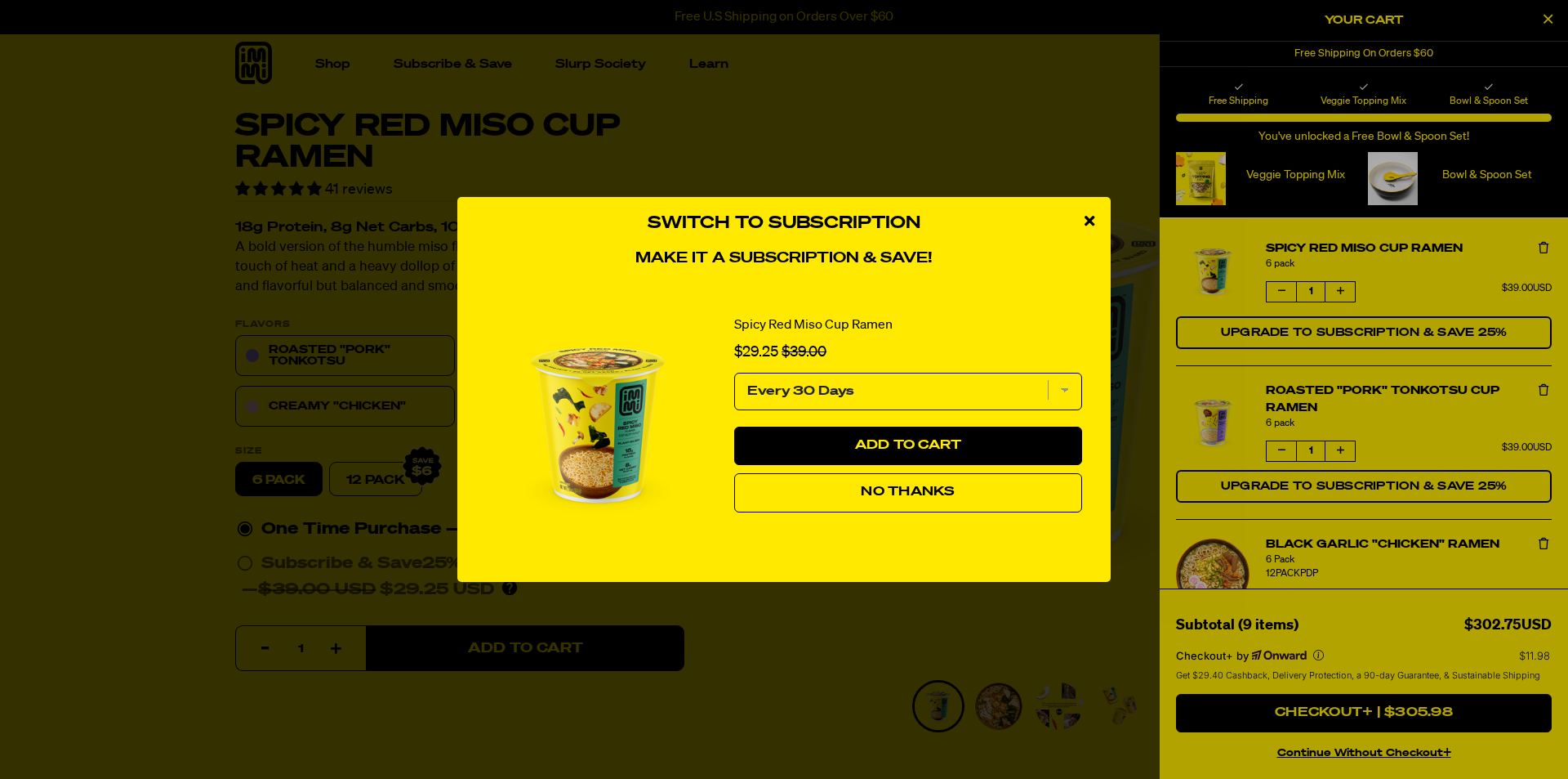
click at [1090, 223] on icon "close modal" at bounding box center [1089, 220] width 10 height 15
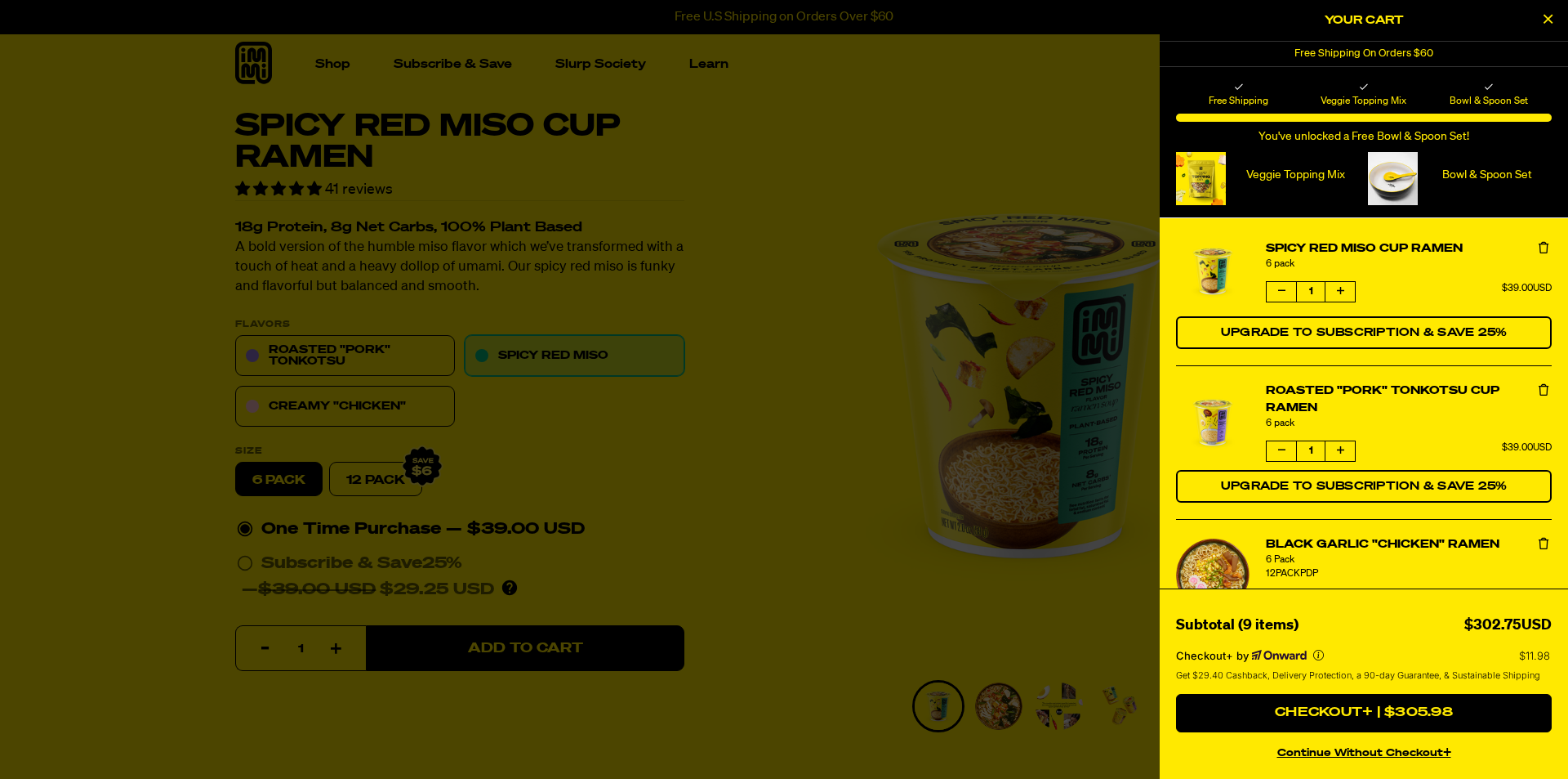
click at [1510, 172] on p "Bowl & Spoon Set" at bounding box center [1488, 175] width 129 height 14
click at [1544, 21] on icon "Close Cart" at bounding box center [1548, 19] width 9 height 15
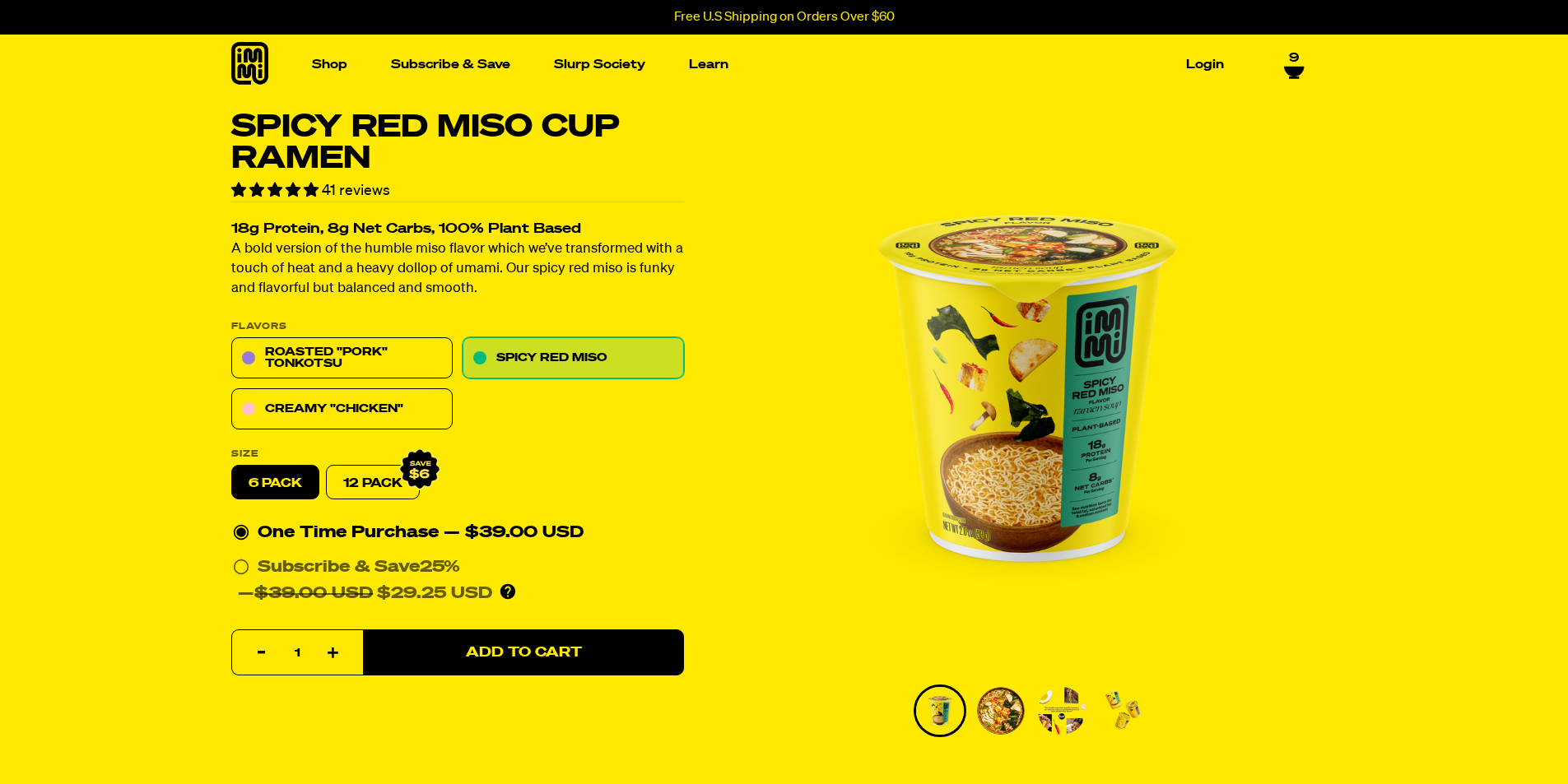
click at [1295, 60] on span "9" at bounding box center [1293, 53] width 10 height 15
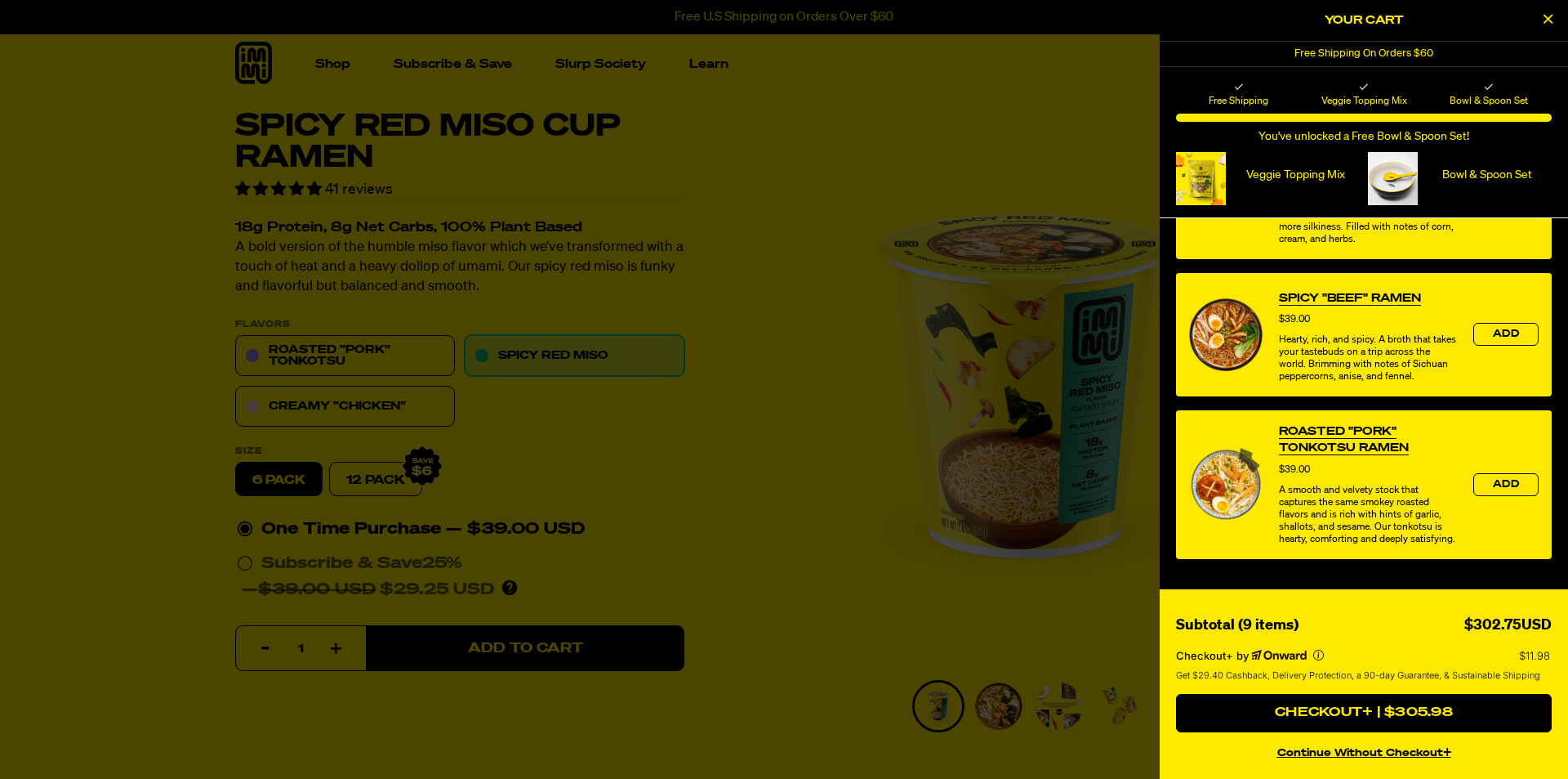
scroll to position [1274, 0]
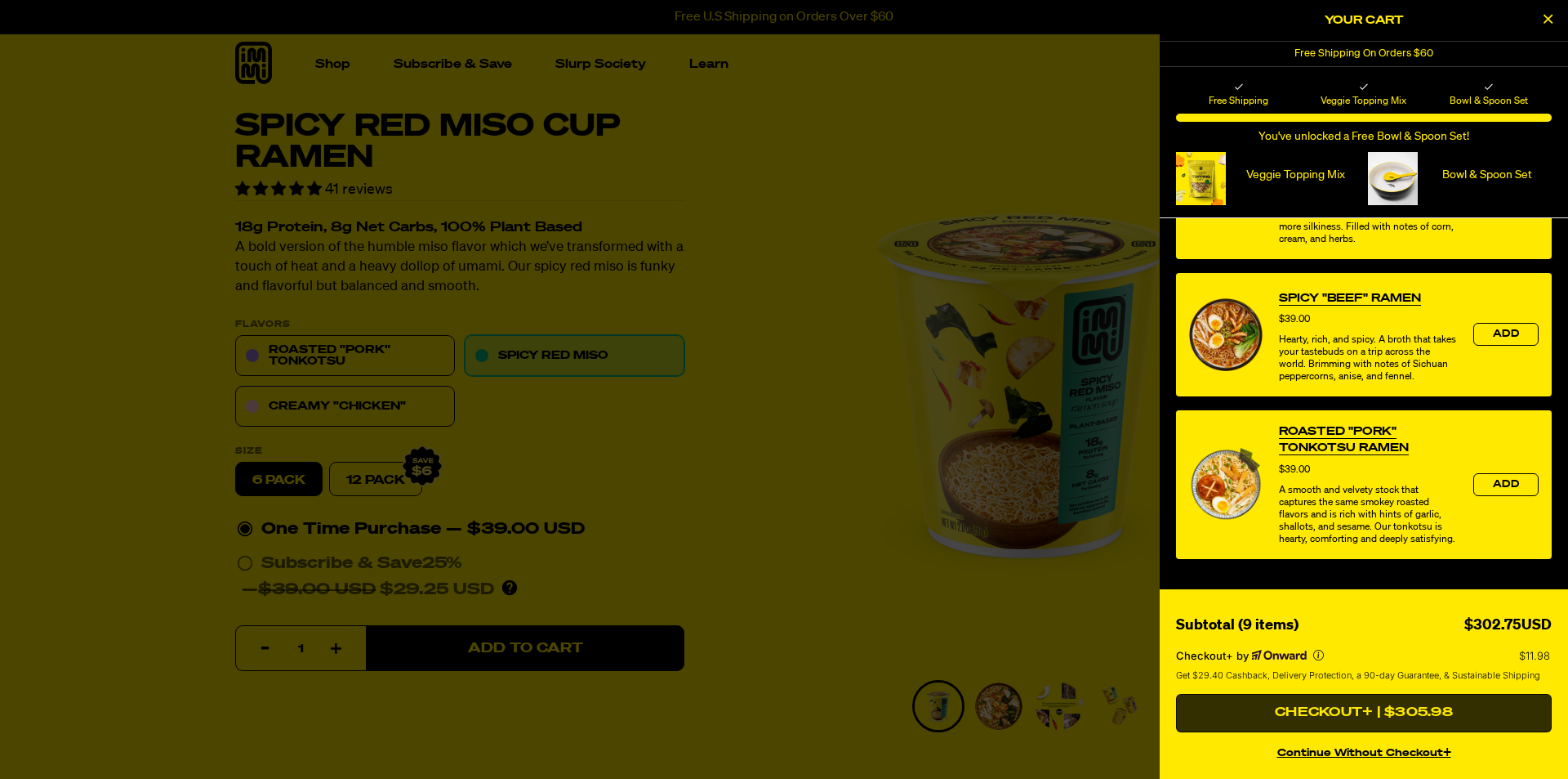
click at [1423, 707] on button "Checkout+ | $305.98" at bounding box center [1364, 713] width 376 height 39
